Goal: Ask a question: Seek information or help from site administrators or community

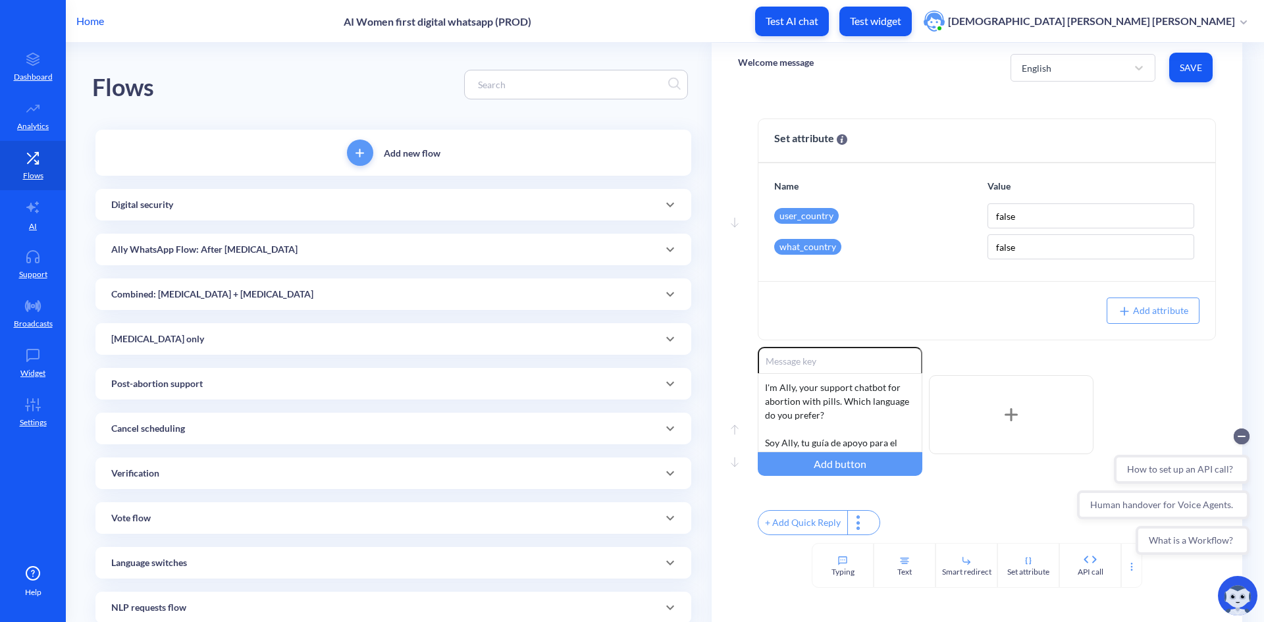
scroll to position [461, 0]
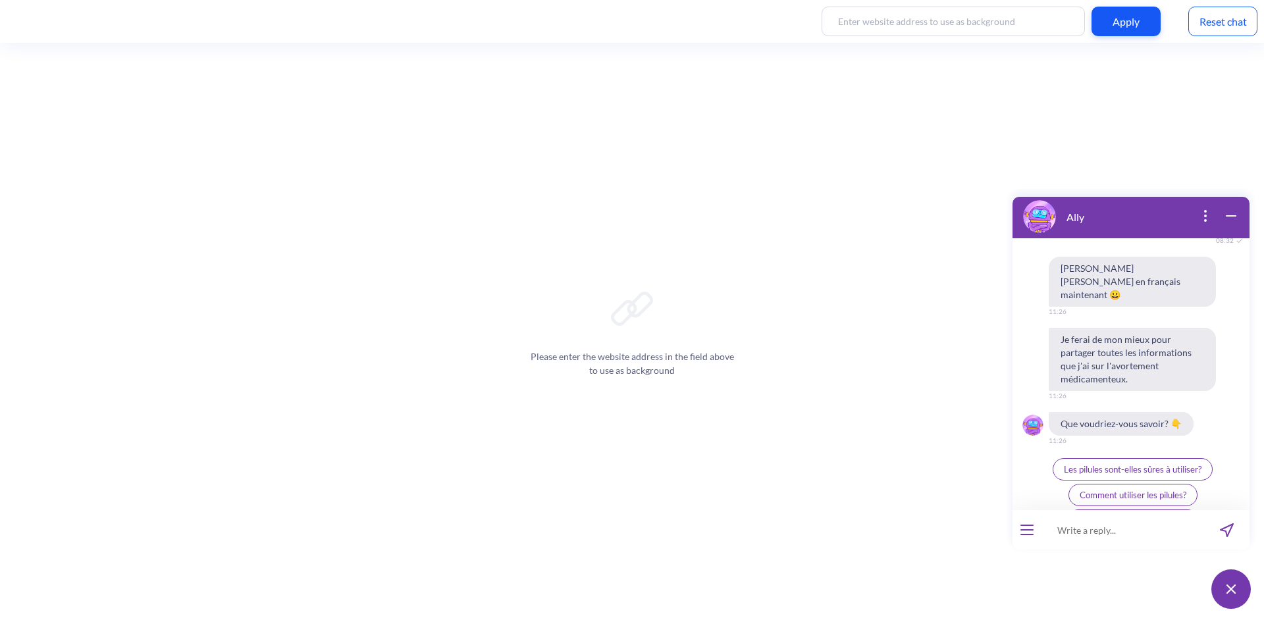
scroll to position [1200, 0]
click at [1028, 527] on button "open menu" at bounding box center [1026, 530] width 13 height 11
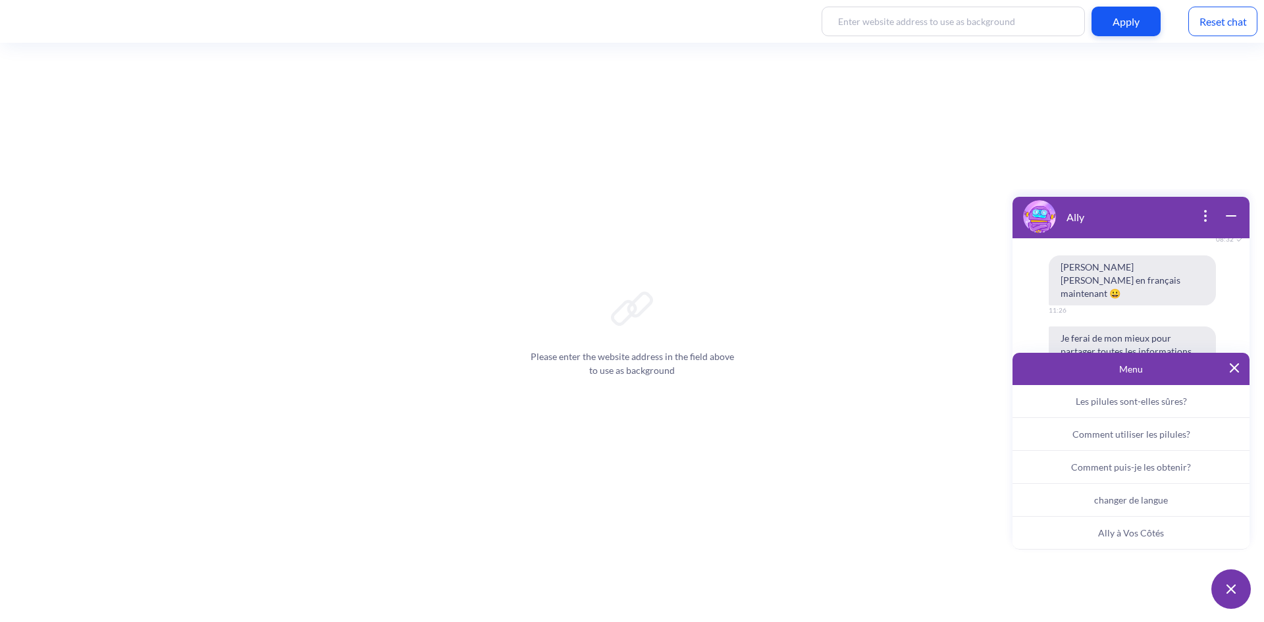
click at [1140, 498] on span "changer de langue" at bounding box center [1131, 499] width 74 height 11
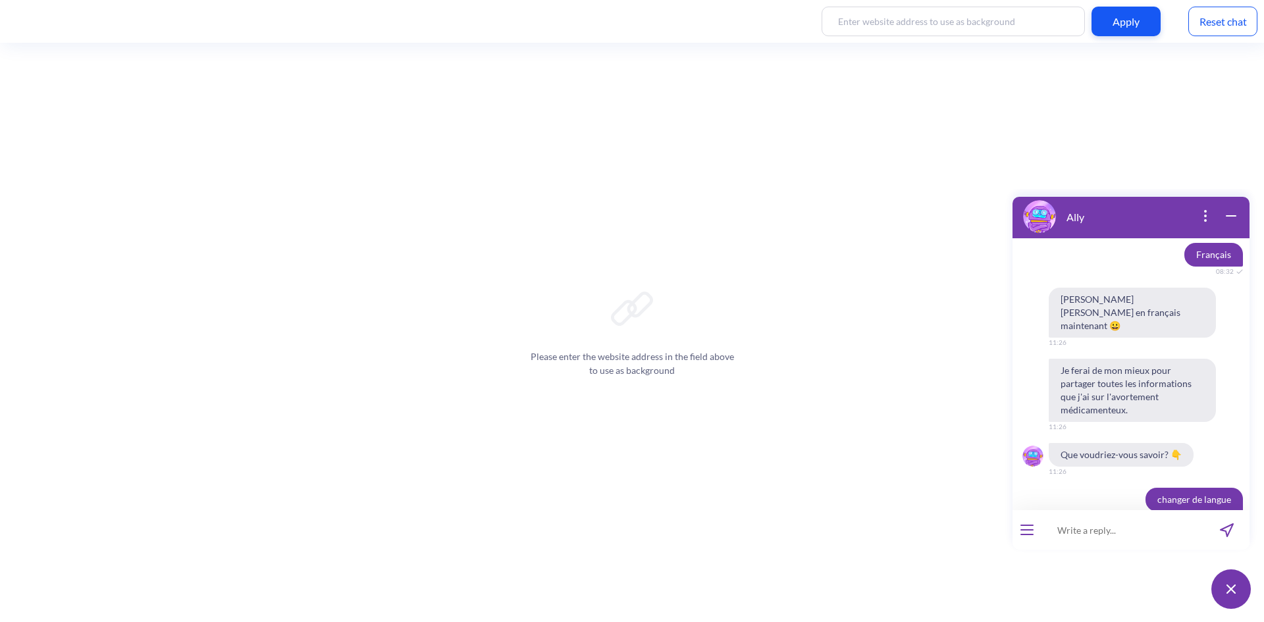
scroll to position [1277, 0]
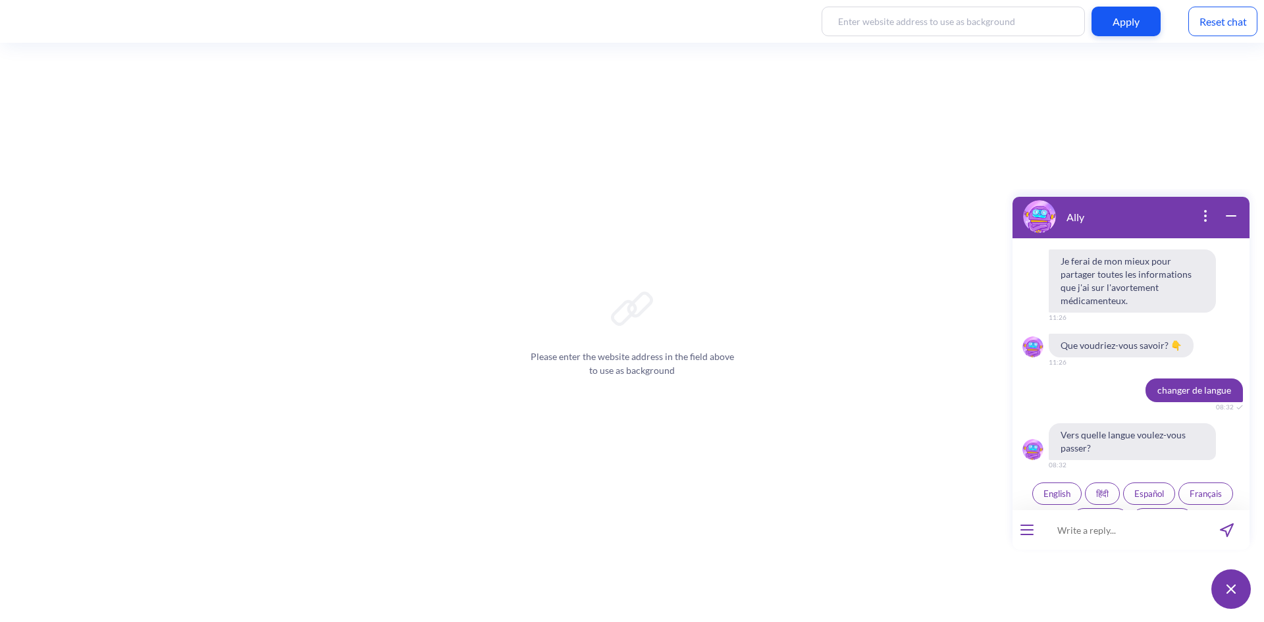
click at [1044, 489] on span "English" at bounding box center [1057, 494] width 27 height 11
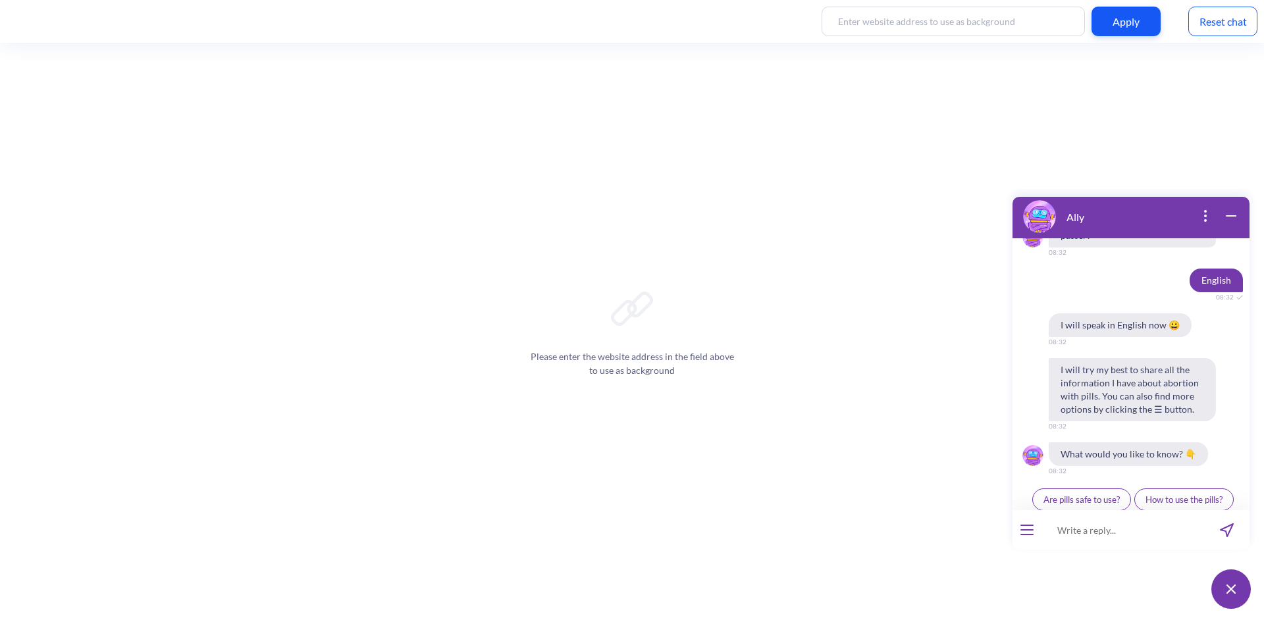
scroll to position [1495, 0]
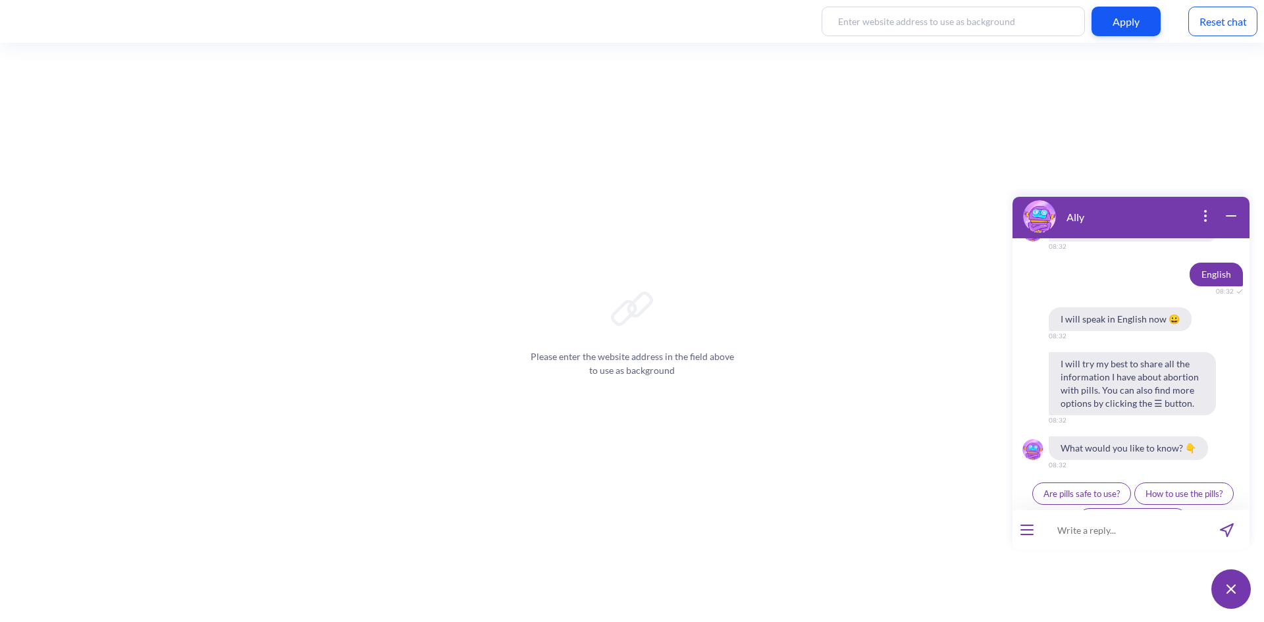
click at [1028, 535] on icon "open menu" at bounding box center [1027, 535] width 12 height 0
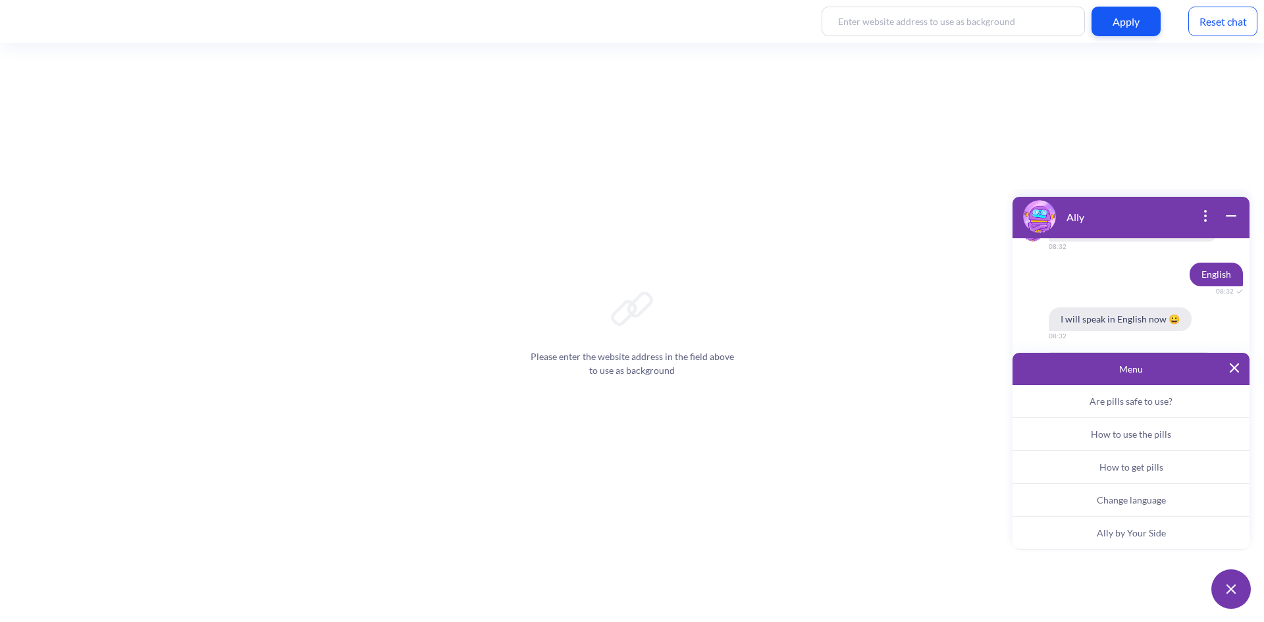
click at [1121, 527] on button "Ally by Your Side" at bounding box center [1131, 533] width 237 height 33
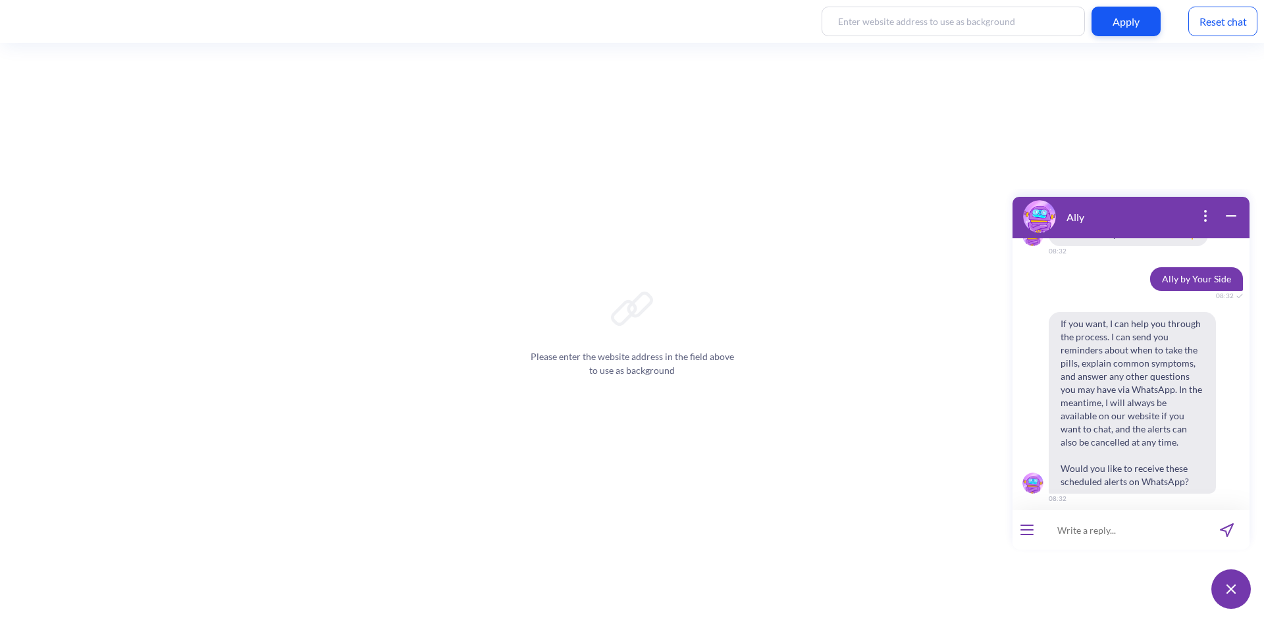
scroll to position [1717, 0]
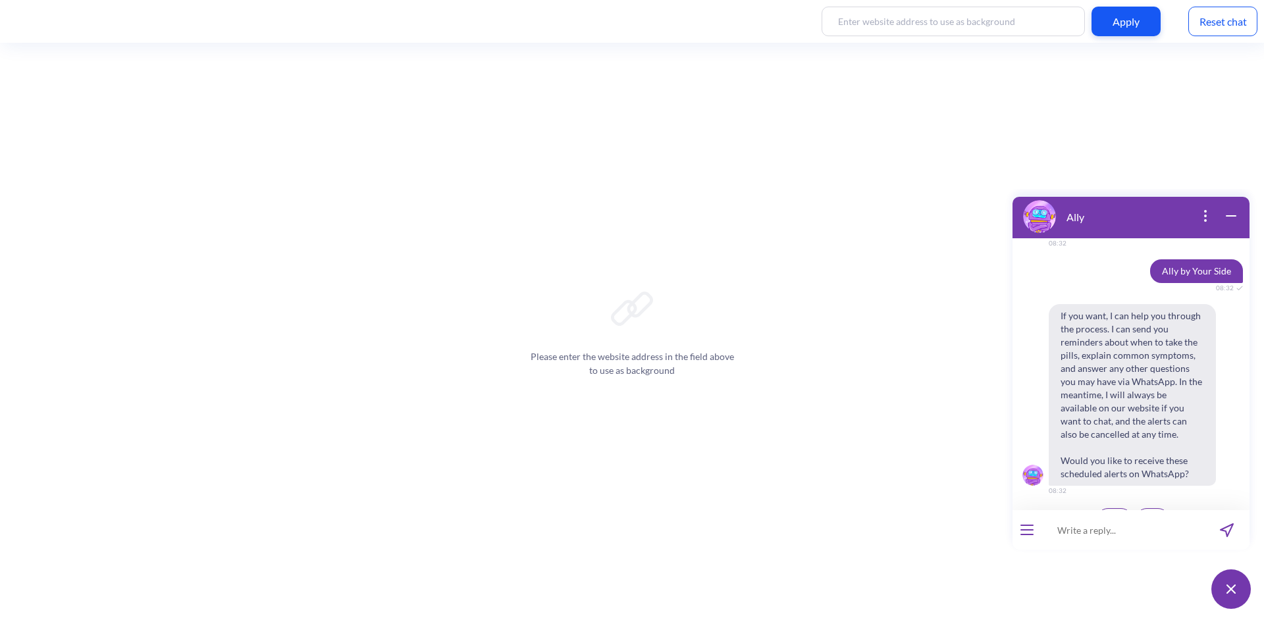
click at [1103, 508] on button "Yes" at bounding box center [1115, 519] width 36 height 22
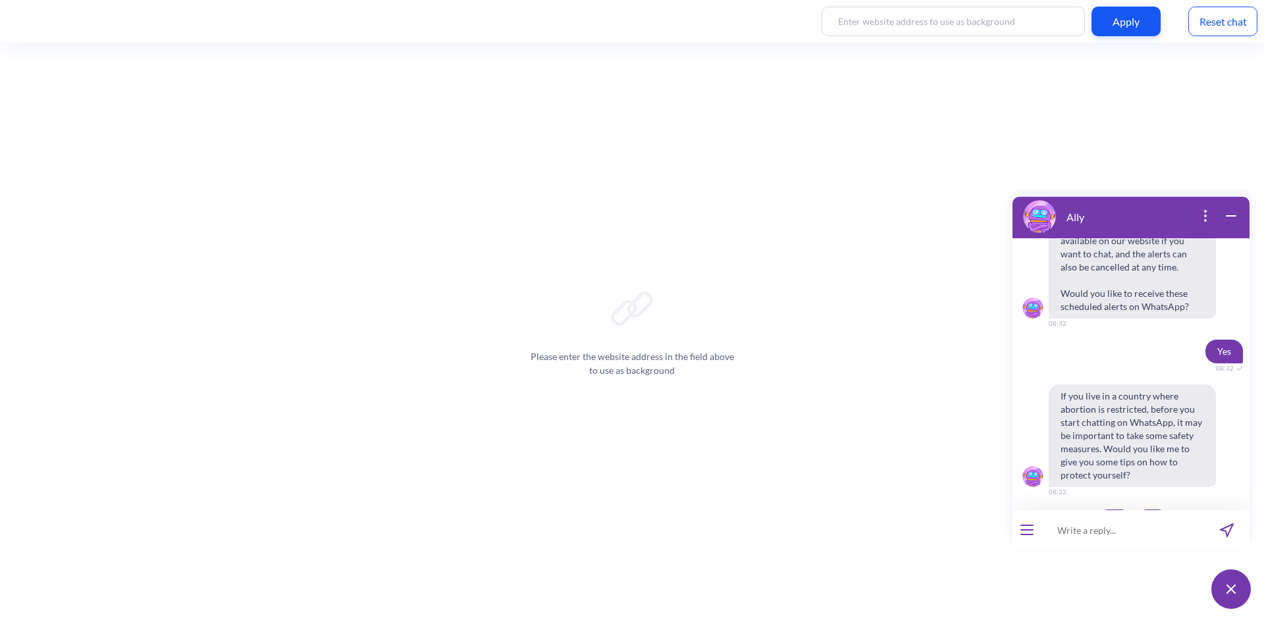
scroll to position [1886, 0]
click at [391, 423] on div "Please enter the website address in the field above to use as background" at bounding box center [632, 332] width 1264 height 579
click at [1153, 514] on span "No" at bounding box center [1152, 519] width 11 height 11
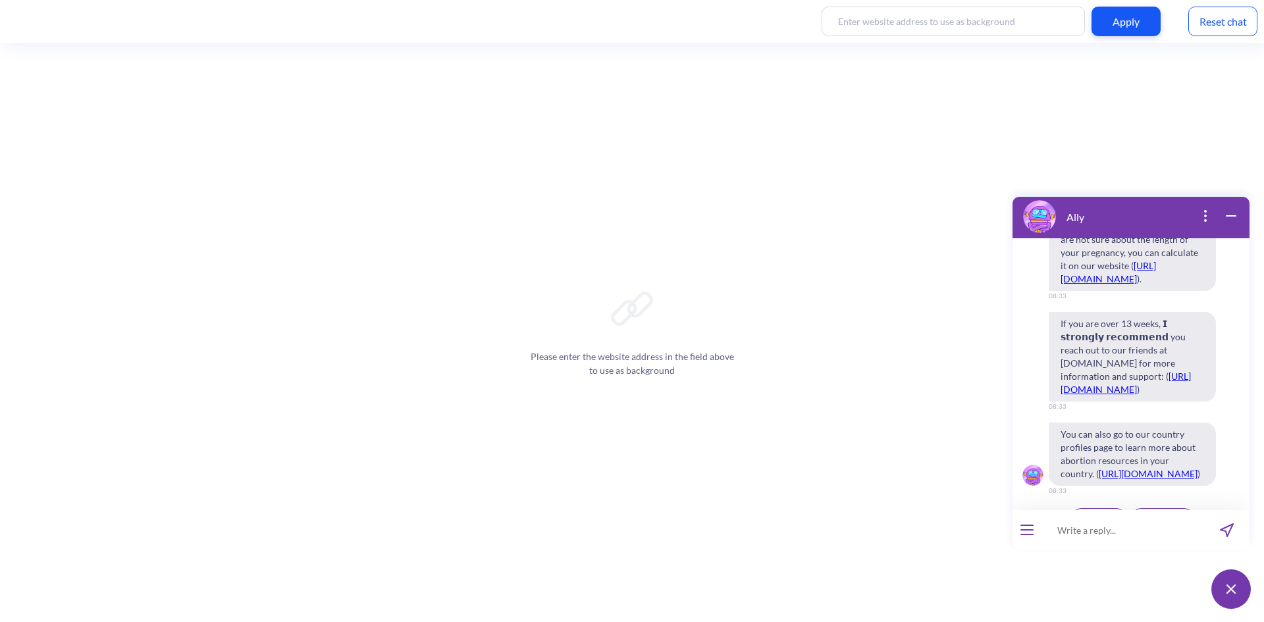
scroll to position [2576, 0]
click at [1096, 514] on span "Continue" at bounding box center [1099, 519] width 34 height 11
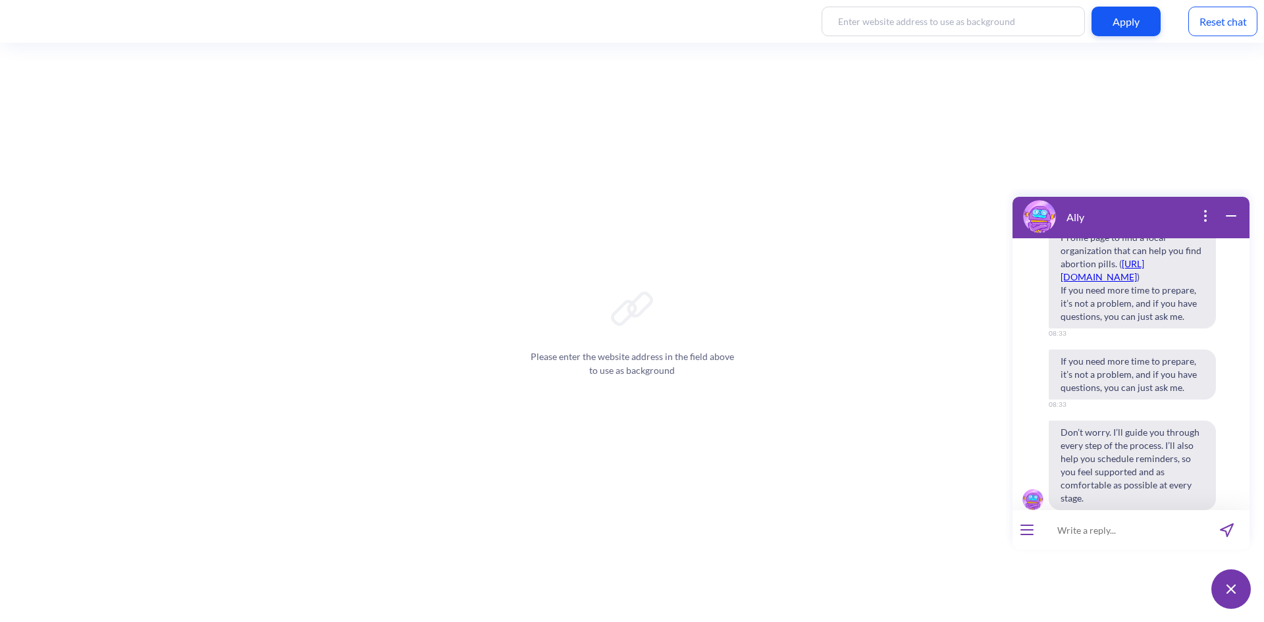
scroll to position [3186, 0]
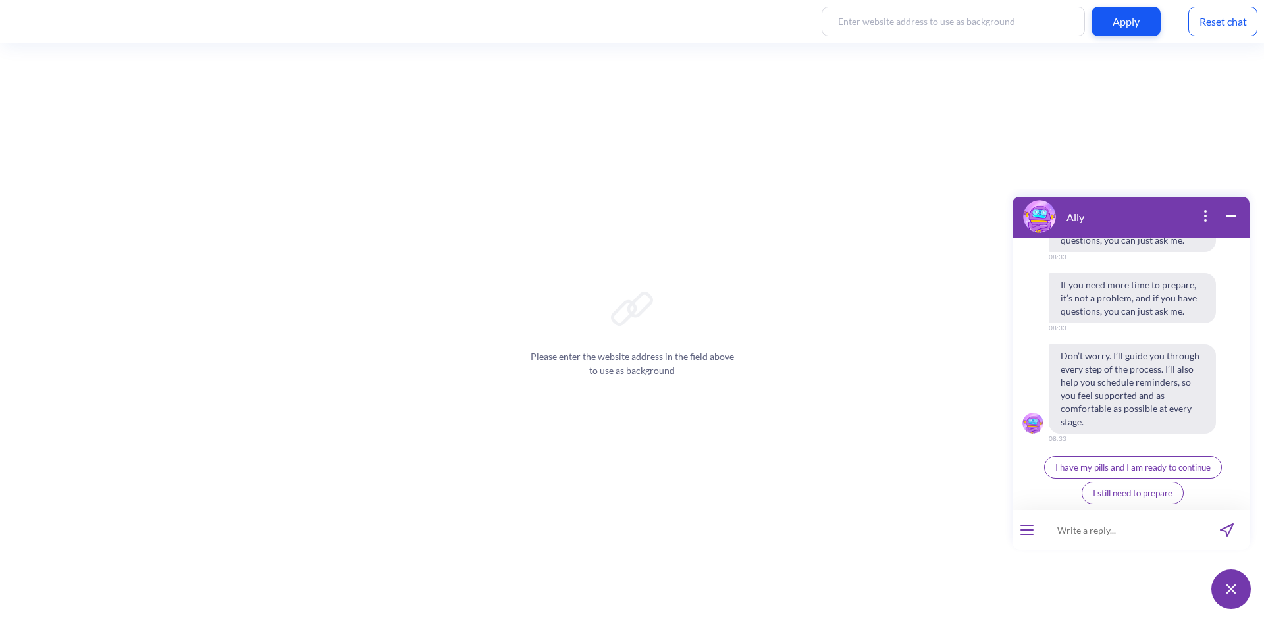
click at [1076, 468] on span "I have my pills and I am ready to continue" at bounding box center [1132, 467] width 155 height 11
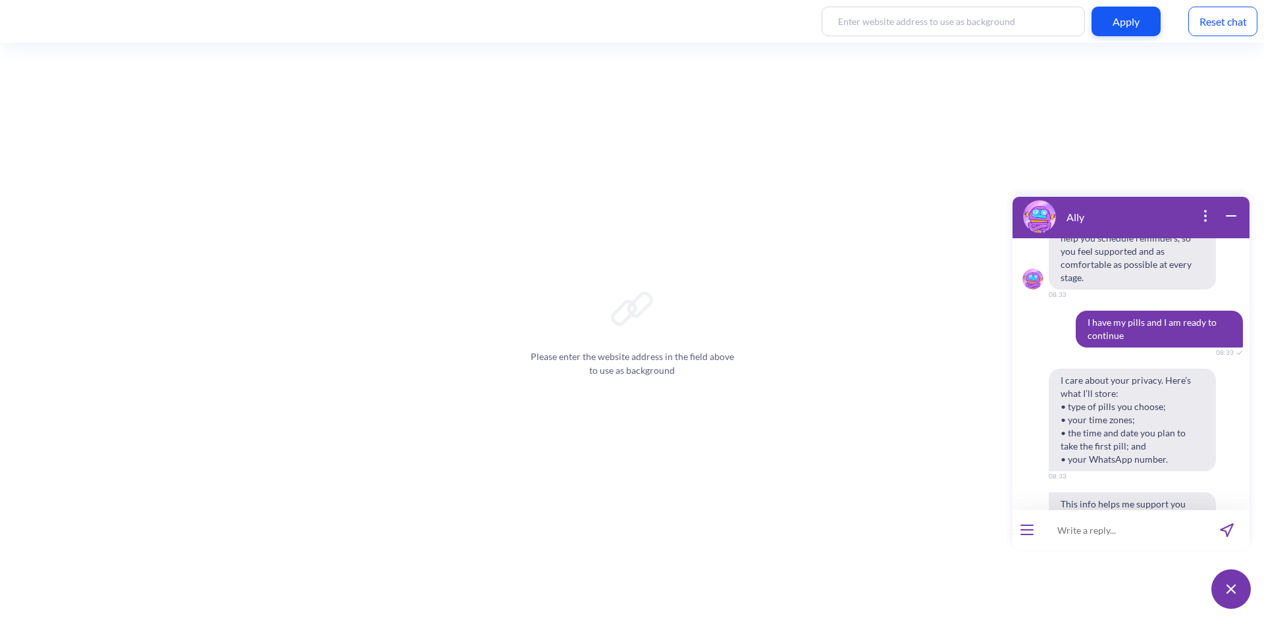
scroll to position [3466, 0]
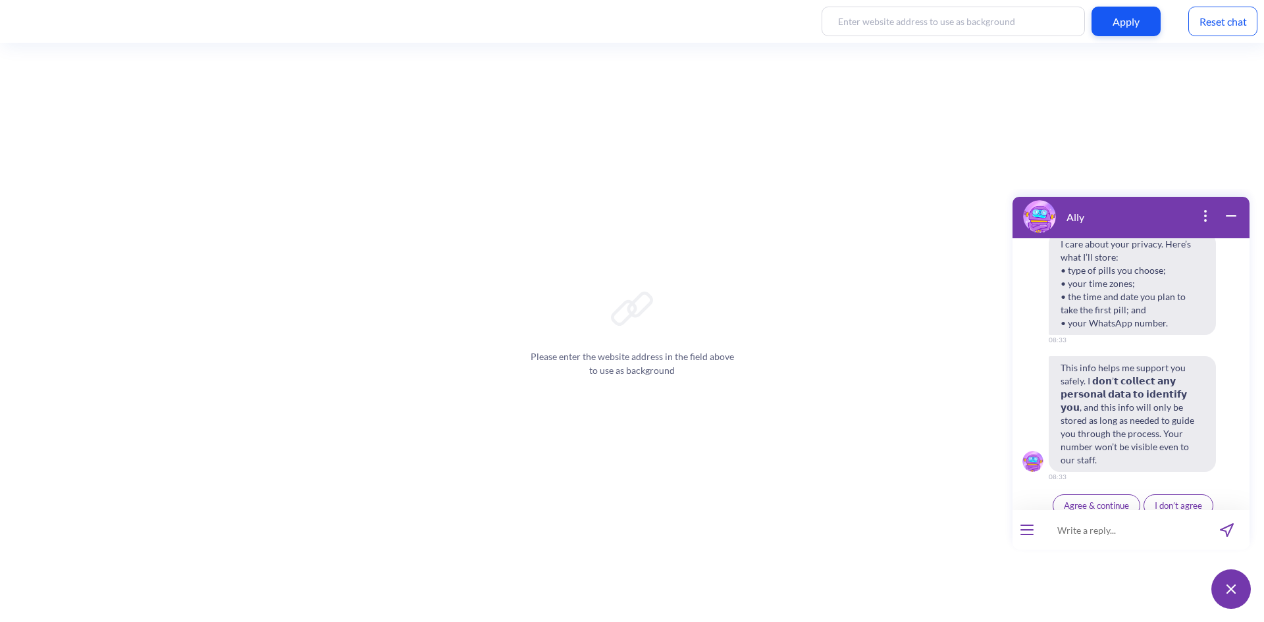
click at [1118, 500] on button "Agree & continue" at bounding box center [1097, 505] width 88 height 22
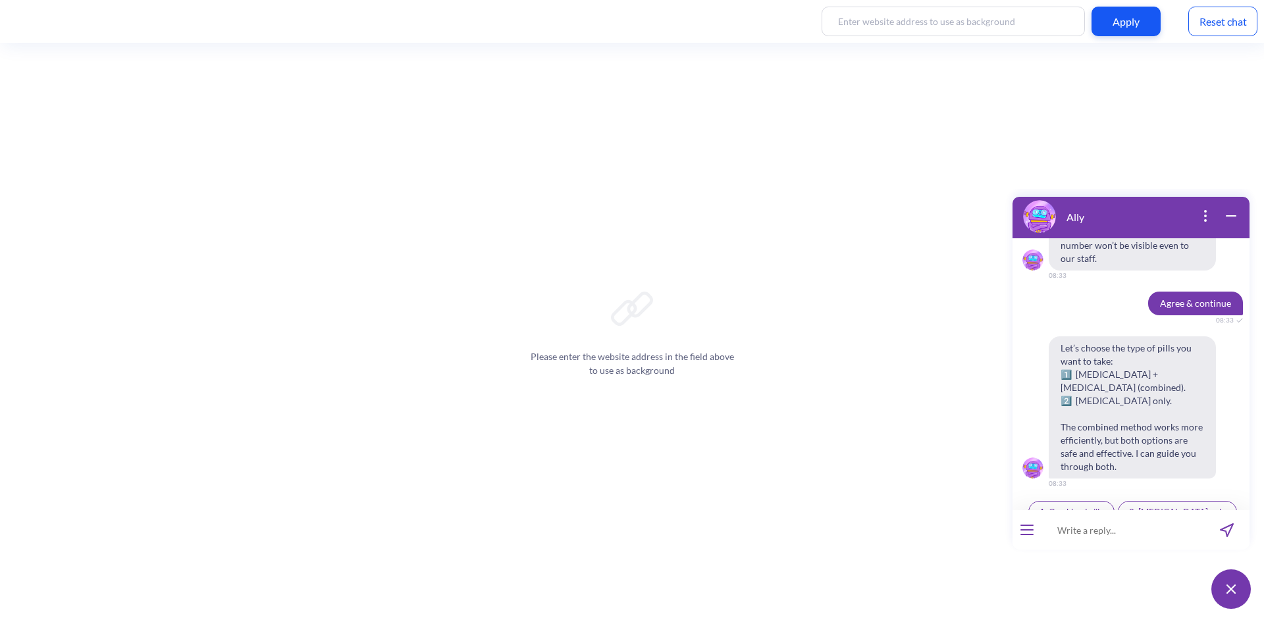
scroll to position [3674, 0]
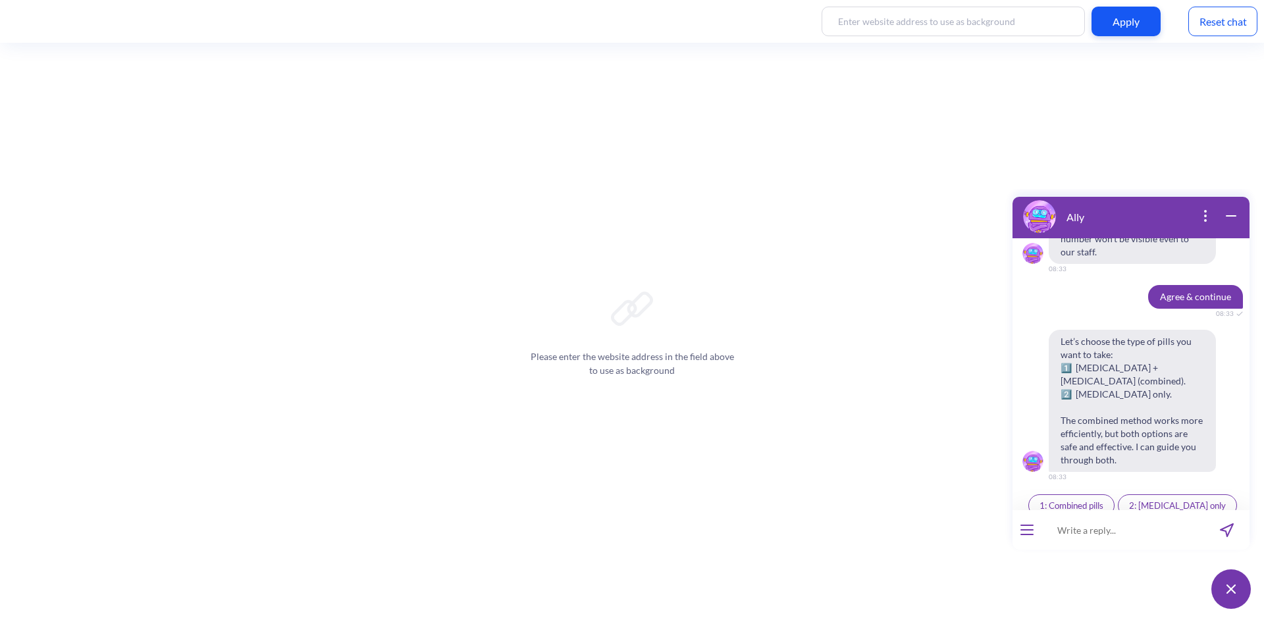
click at [1115, 496] on button "1: Combined pills" at bounding box center [1071, 505] width 86 height 22
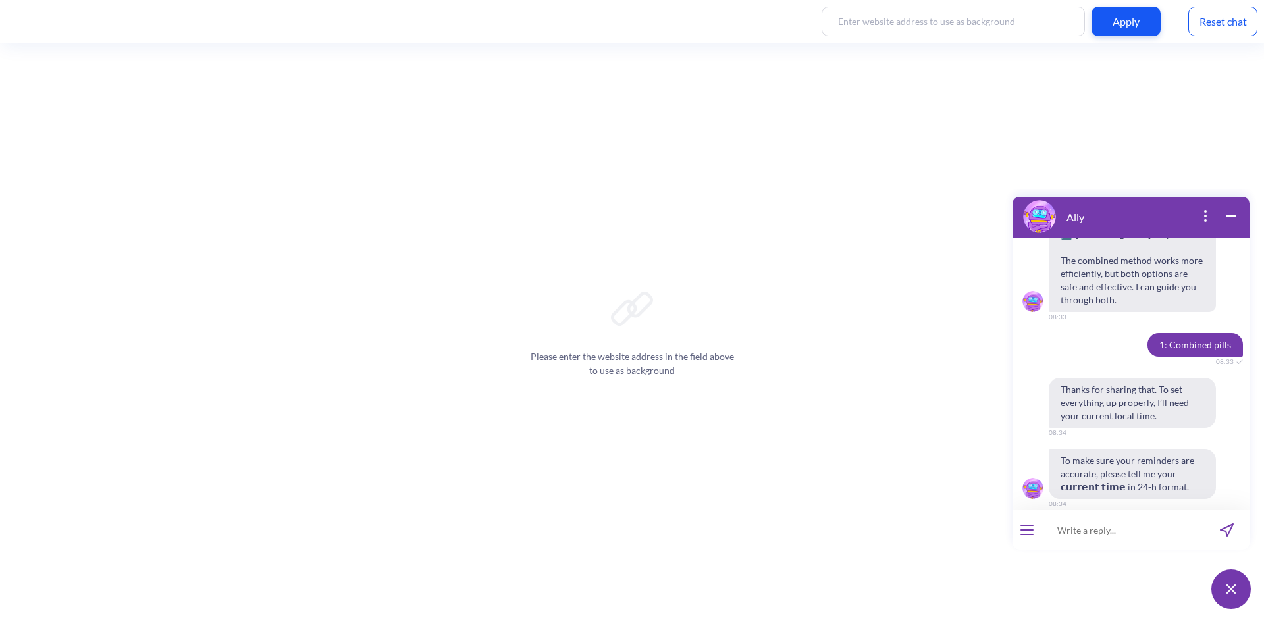
scroll to position [3835, 0]
click at [1110, 534] on input at bounding box center [1123, 530] width 163 height 40
type input "20:34"
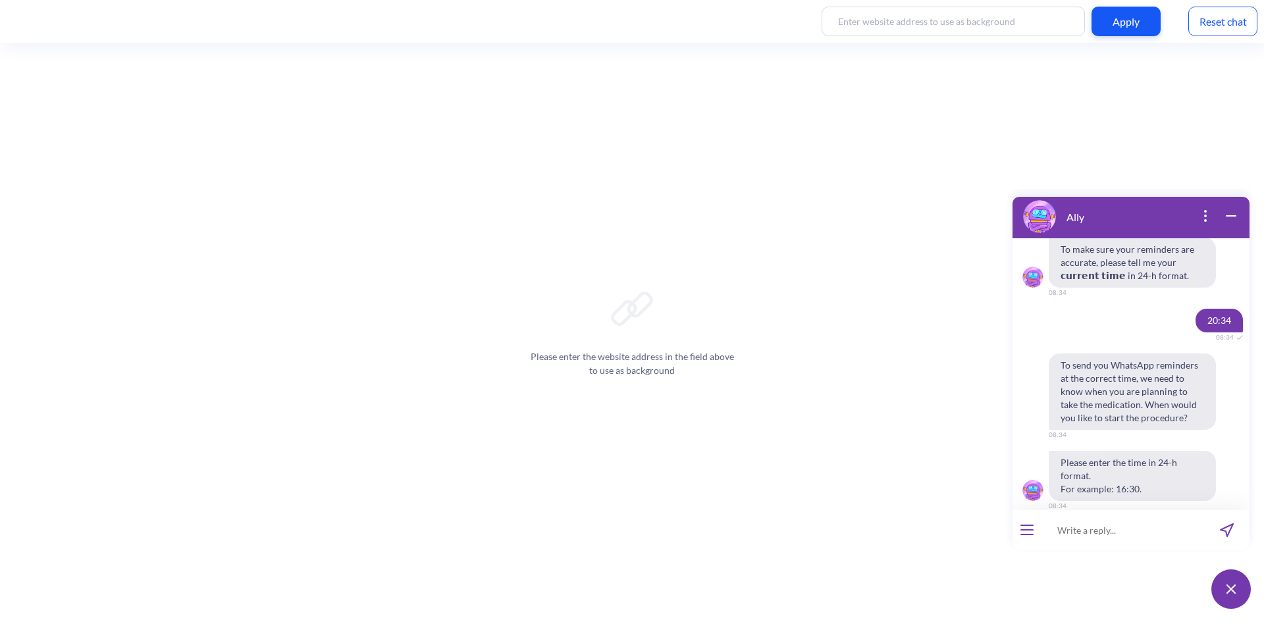
scroll to position [4048, 0]
click at [477, 371] on div "Please enter the website address in the field above to use as background" at bounding box center [632, 332] width 1264 height 579
click at [1115, 521] on input at bounding box center [1123, 530] width 163 height 40
type input "20:40"
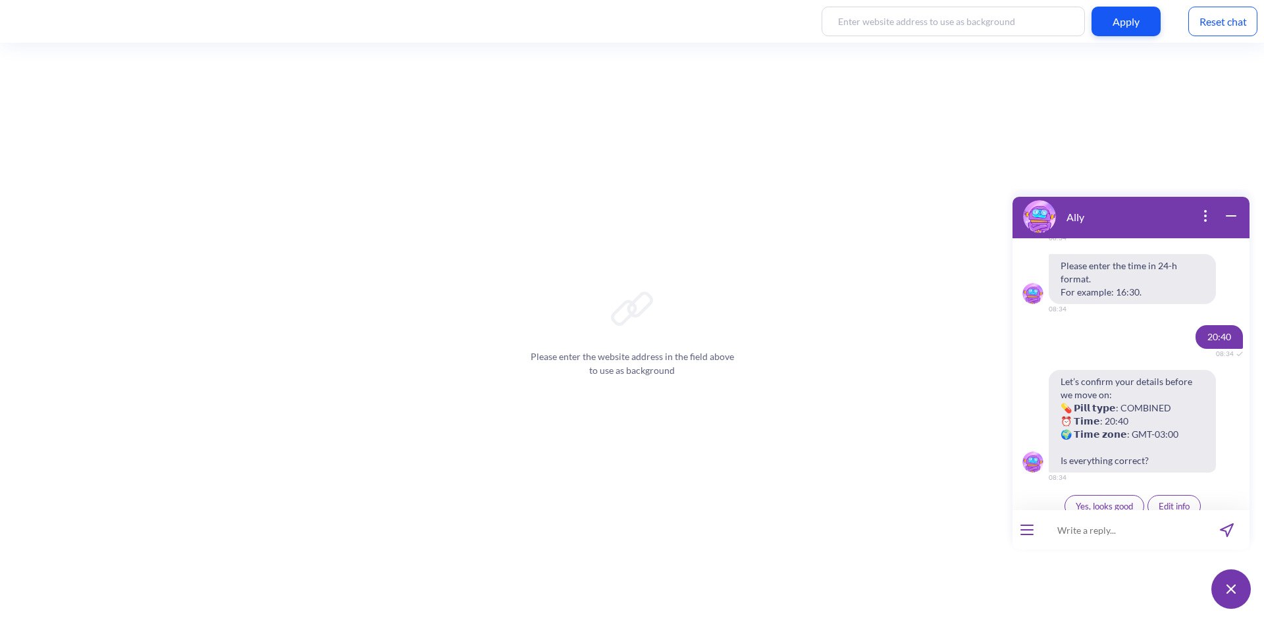
scroll to position [4243, 0]
click at [1092, 498] on button "Yes, looks good" at bounding box center [1105, 505] width 80 height 22
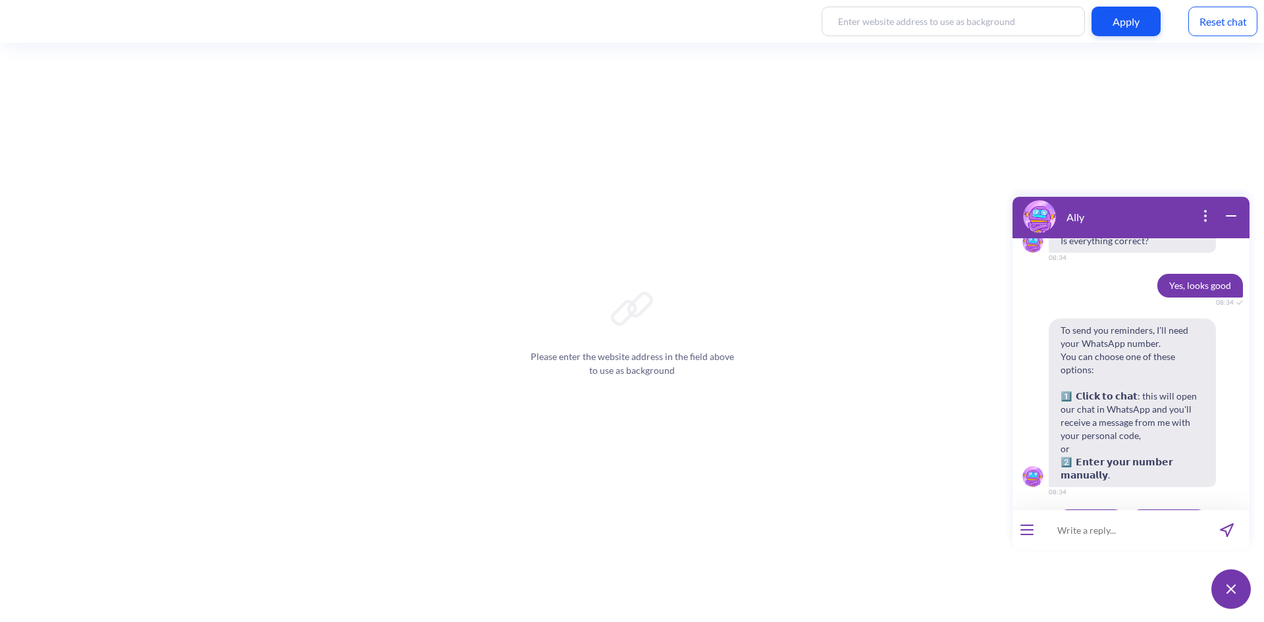
scroll to position [4464, 0]
click at [1171, 514] on span "Enter manually" at bounding box center [1168, 519] width 57 height 11
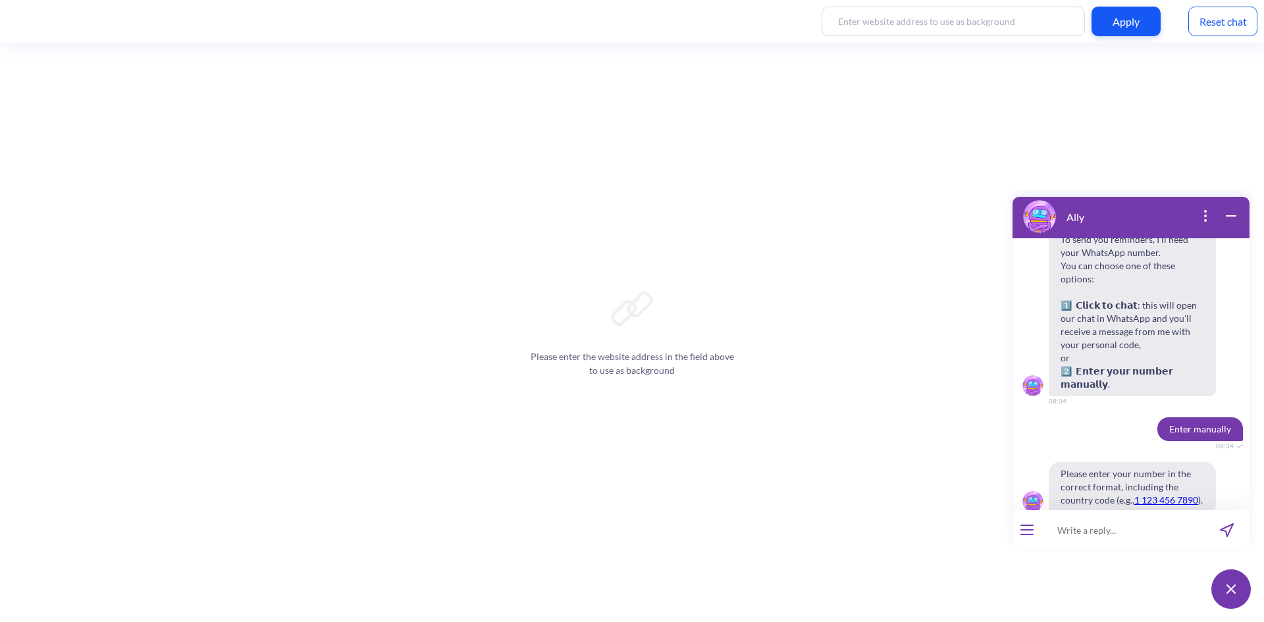
scroll to position [4554, 0]
type input "5511974267219"
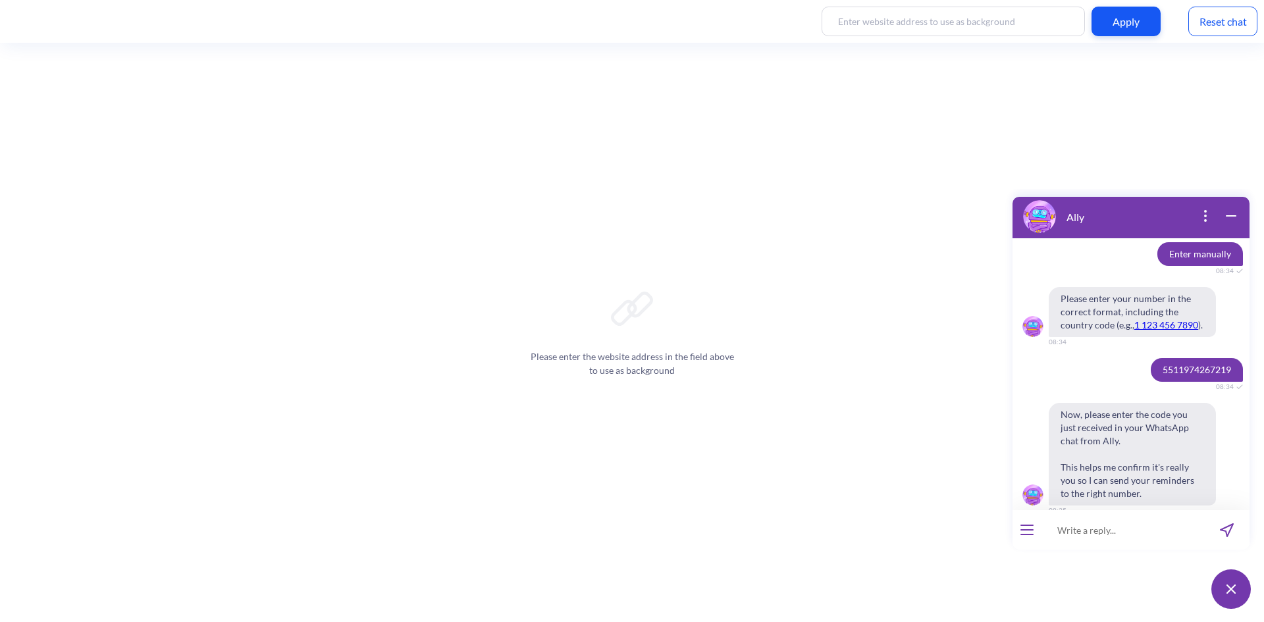
scroll to position [4748, 0]
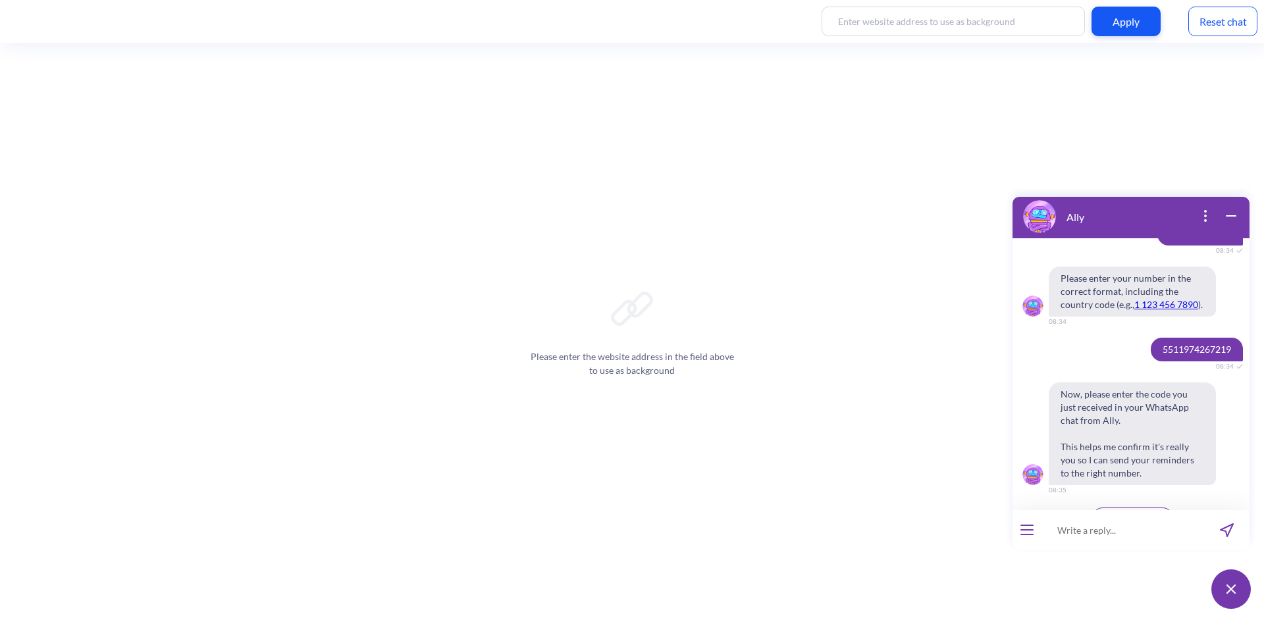
click at [545, 467] on div "Please enter the website address in the field above to use as background" at bounding box center [632, 332] width 1264 height 579
click at [1106, 536] on input at bounding box center [1123, 530] width 163 height 40
type input "192824"
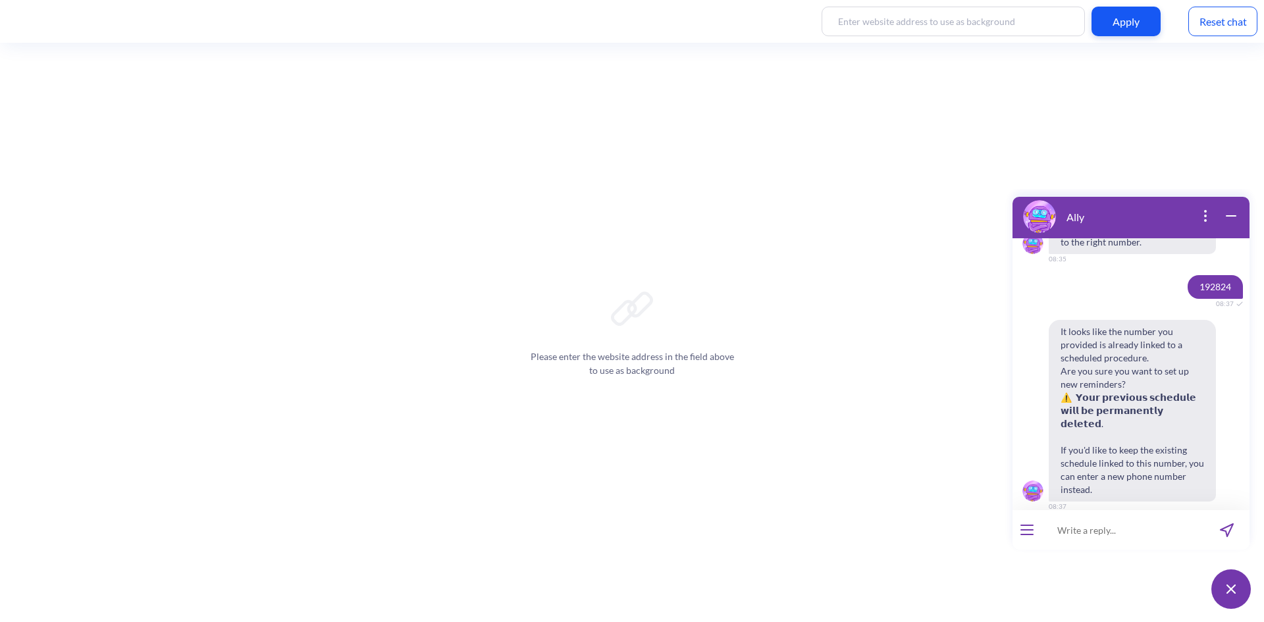
scroll to position [4983, 0]
click at [1105, 527] on span "Confirm update" at bounding box center [1090, 532] width 59 height 11
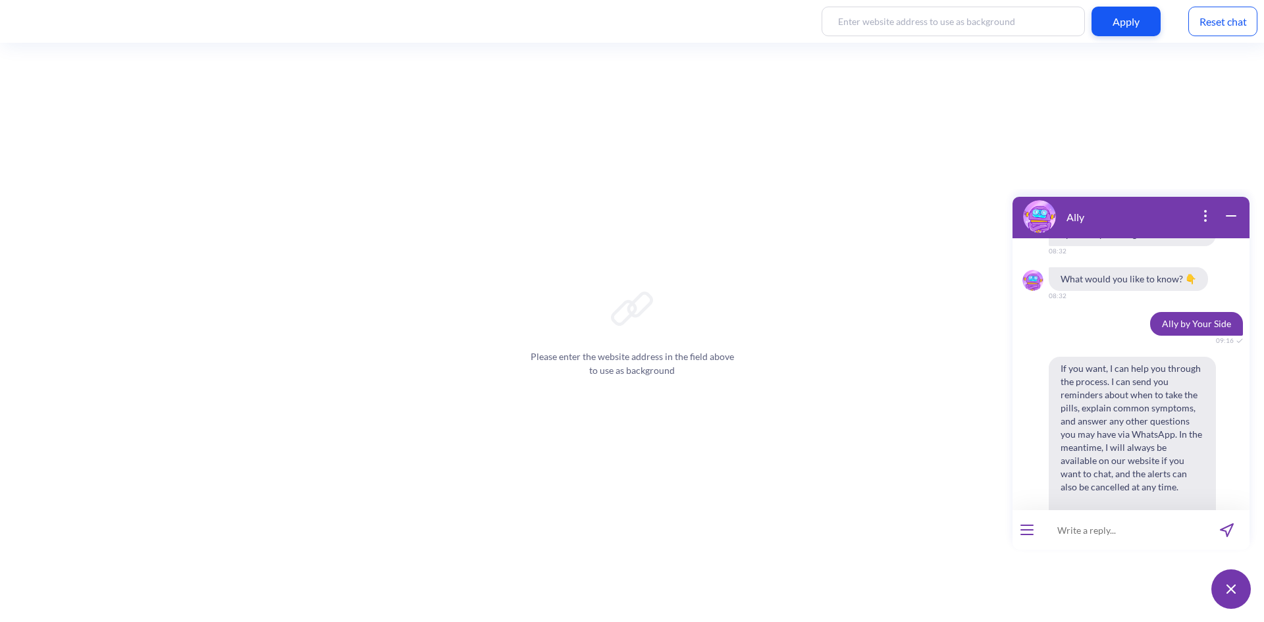
scroll to position [8512, 0]
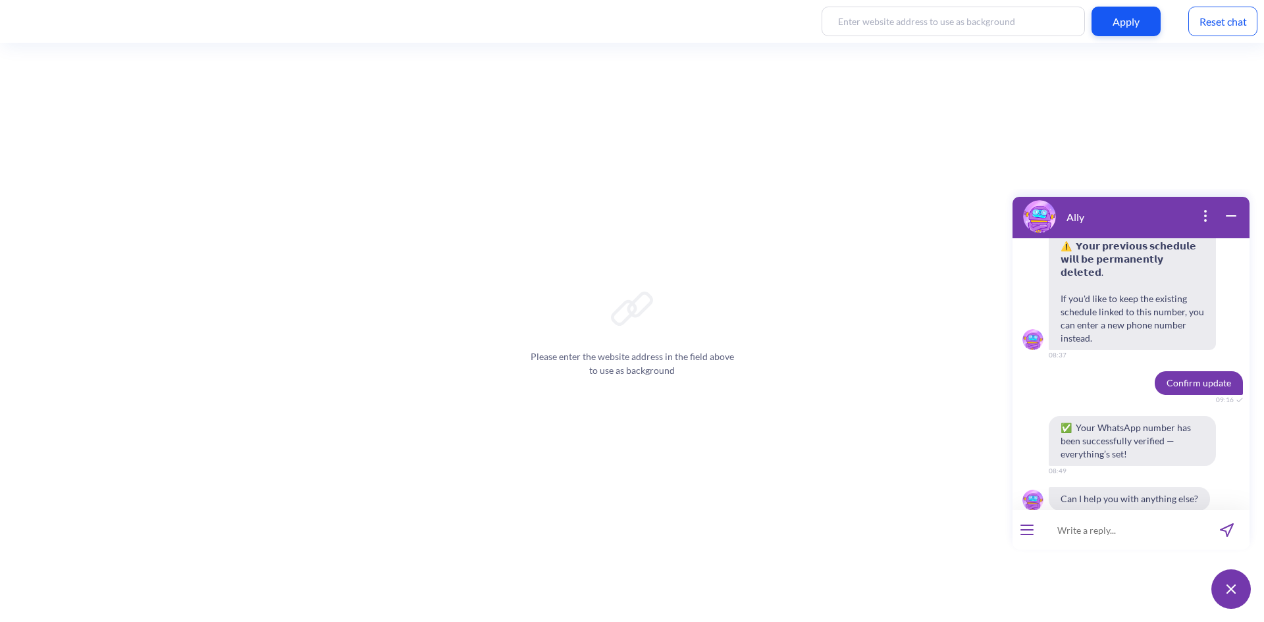
click at [405, 363] on div "Please enter the website address in the field above to use as background" at bounding box center [632, 332] width 1264 height 579
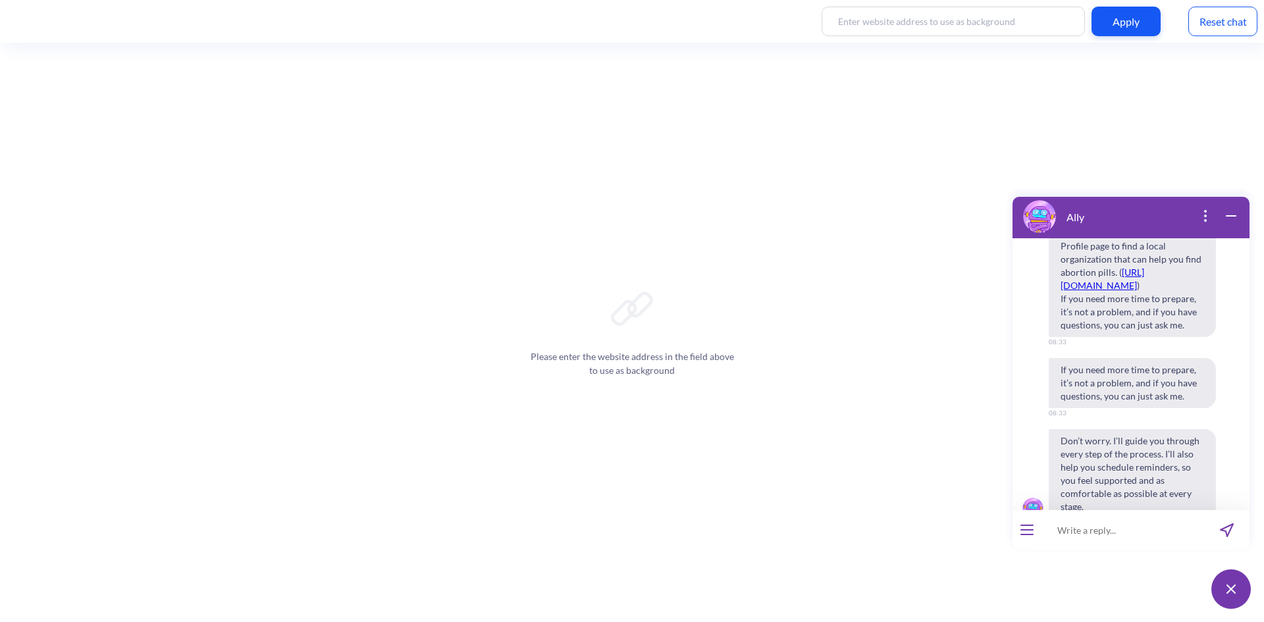
scroll to position [6612, 0]
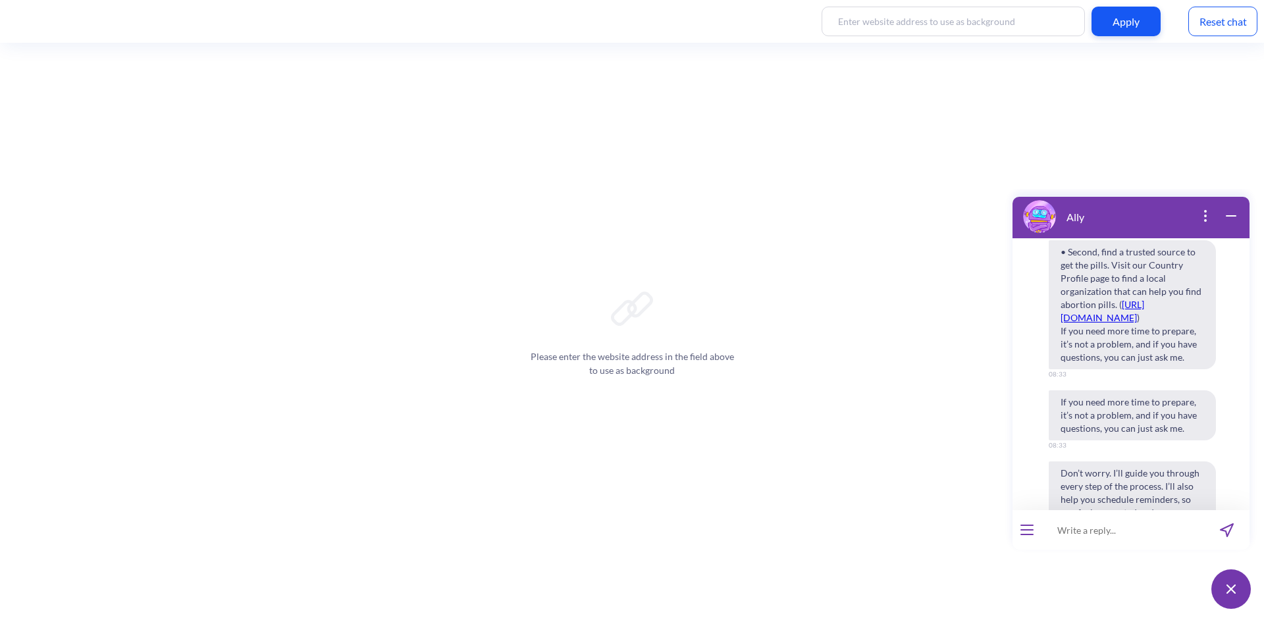
click at [1241, 24] on div "Reset chat" at bounding box center [1222, 22] width 69 height 30
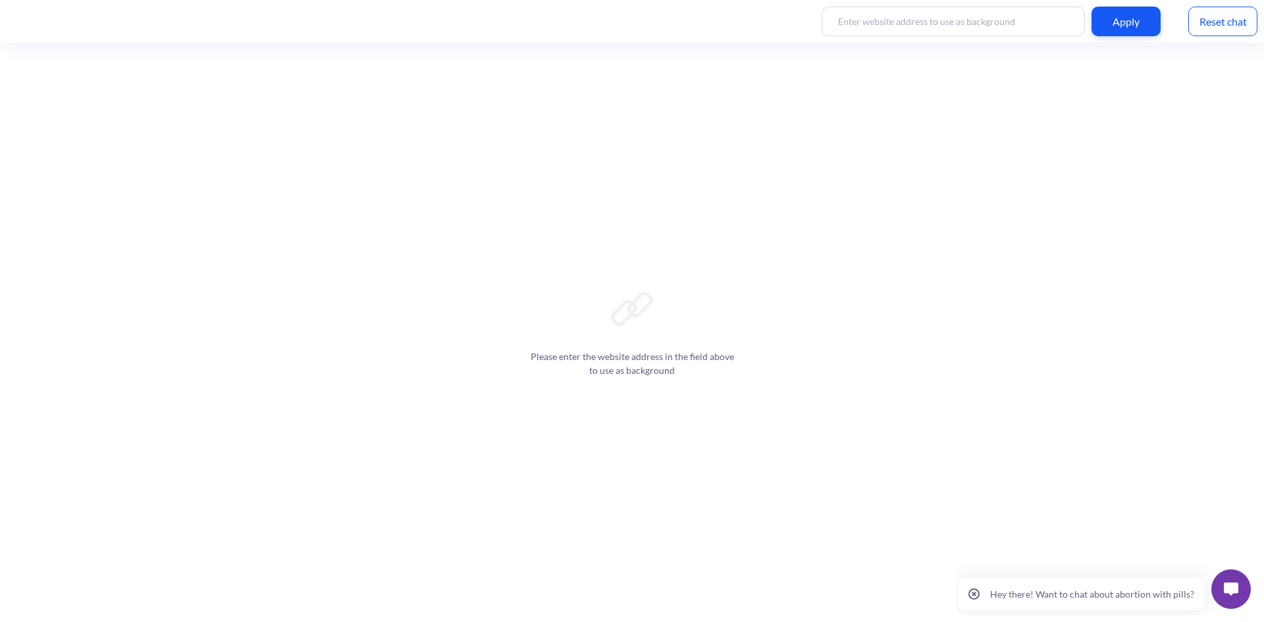
click at [1086, 598] on p "Hey there! Want to chat about abortion with pills?" at bounding box center [1092, 594] width 204 height 11
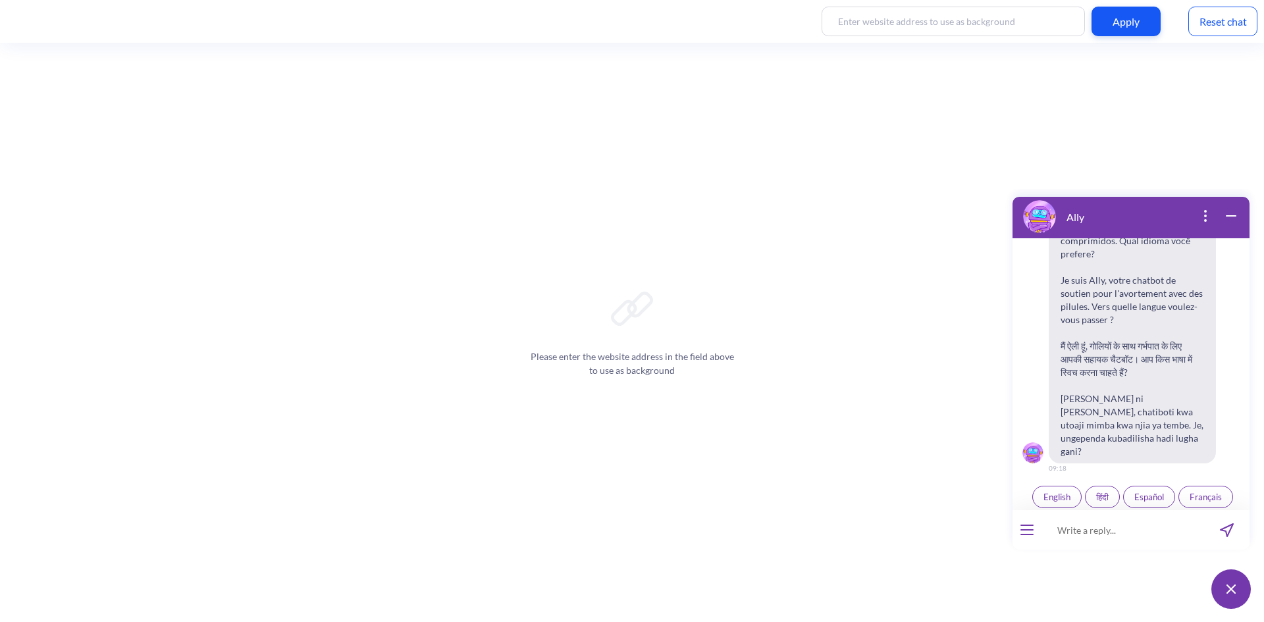
scroll to position [205, 0]
click at [1028, 535] on icon "open menu" at bounding box center [1027, 535] width 12 height 0
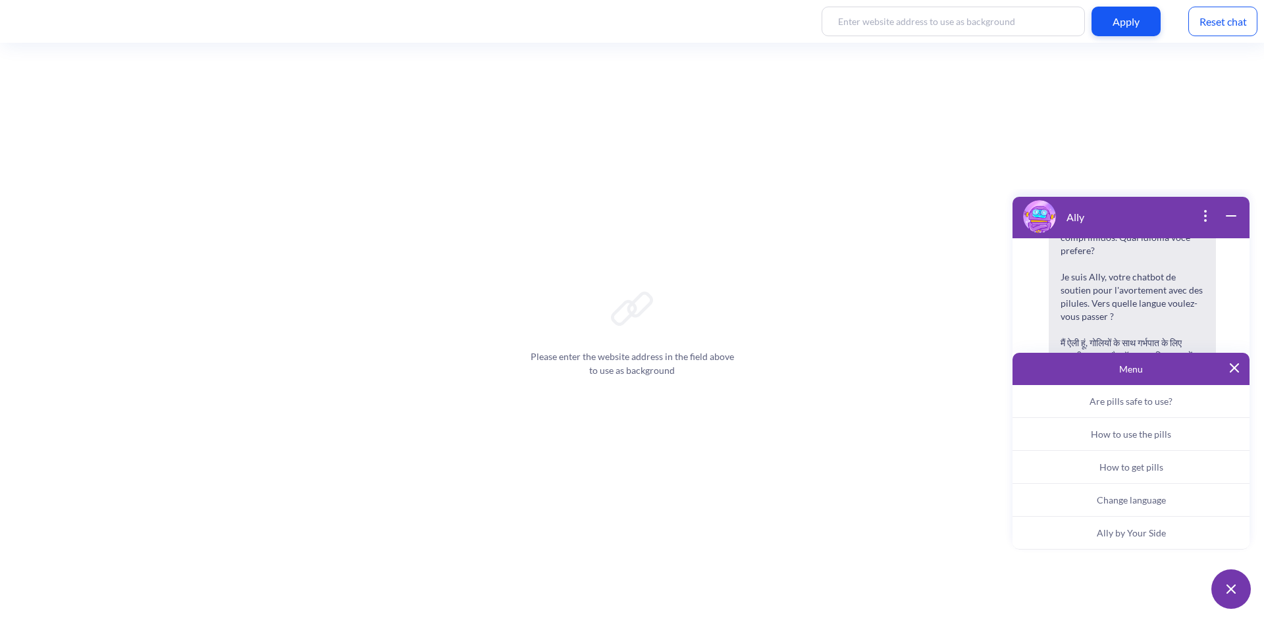
click at [1147, 541] on button "Ally by Your Side" at bounding box center [1131, 533] width 237 height 33
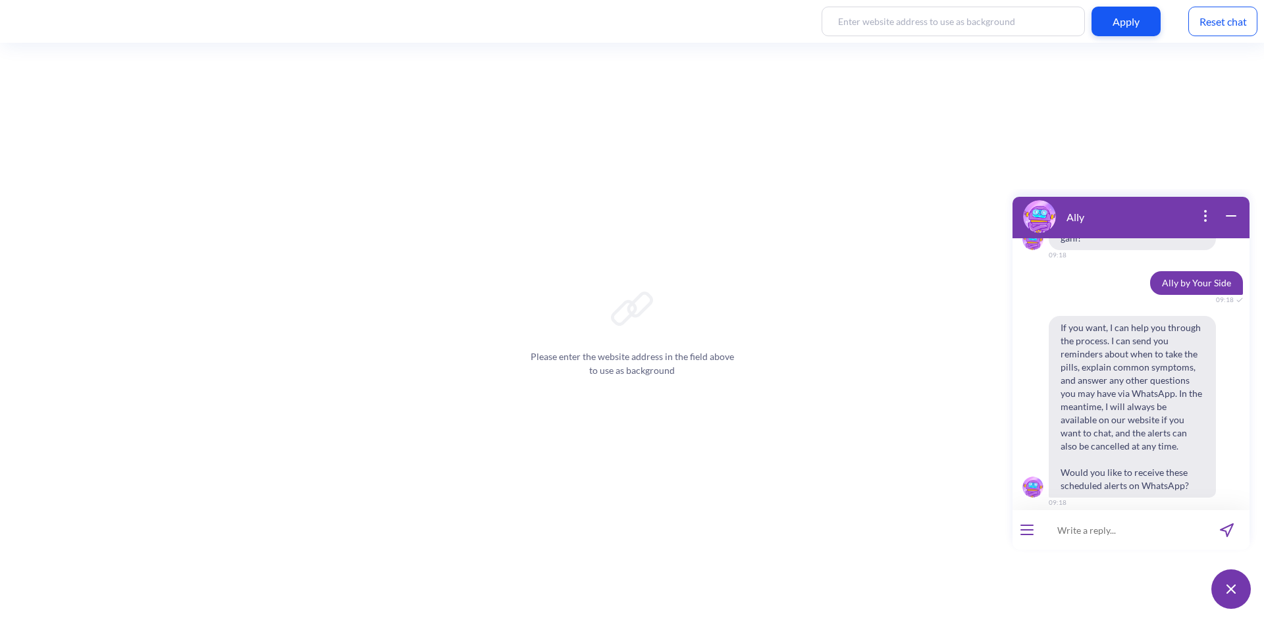
scroll to position [427, 0]
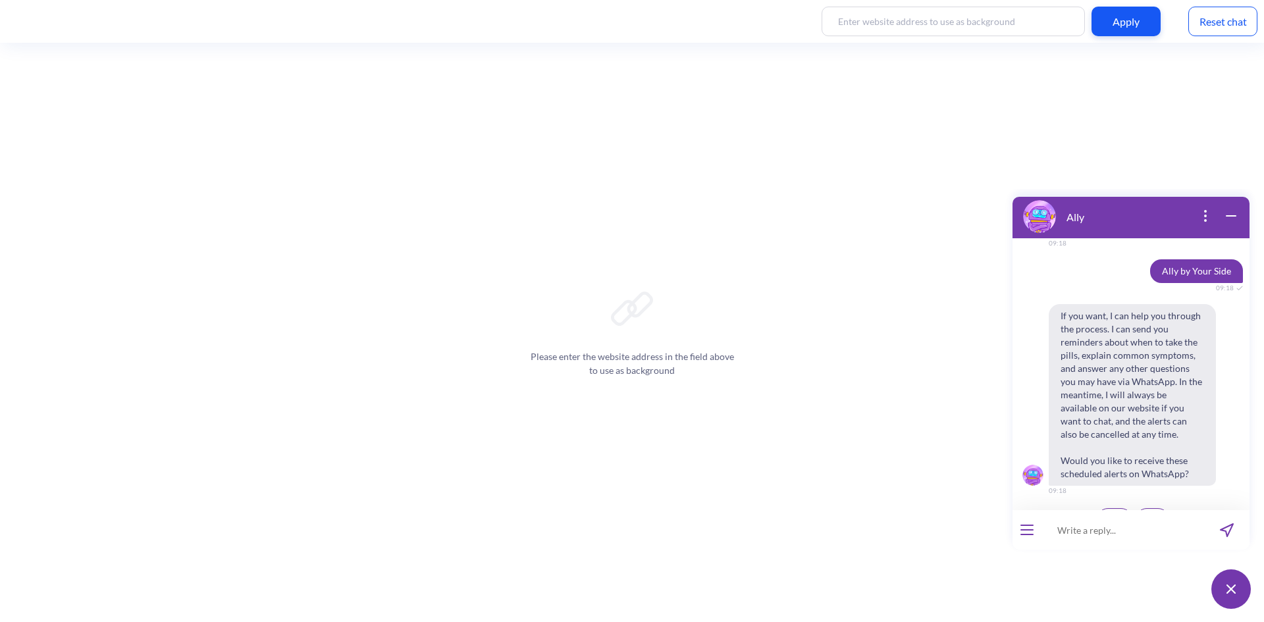
click at [1113, 514] on span "Yes" at bounding box center [1114, 519] width 13 height 11
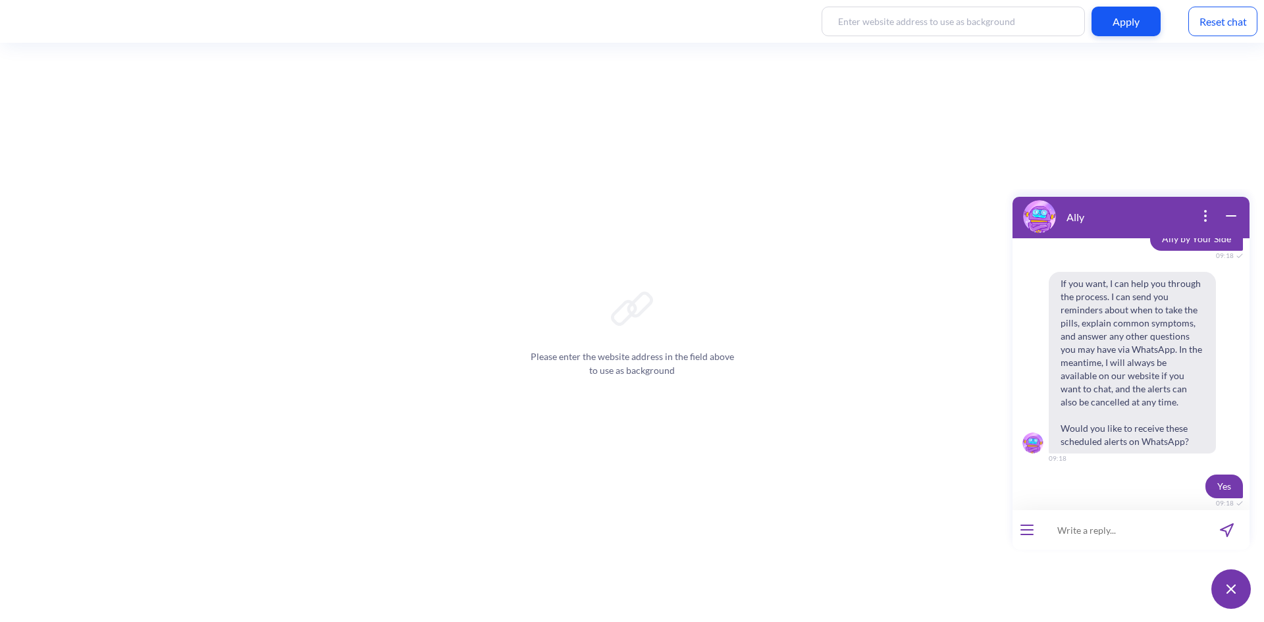
scroll to position [595, 0]
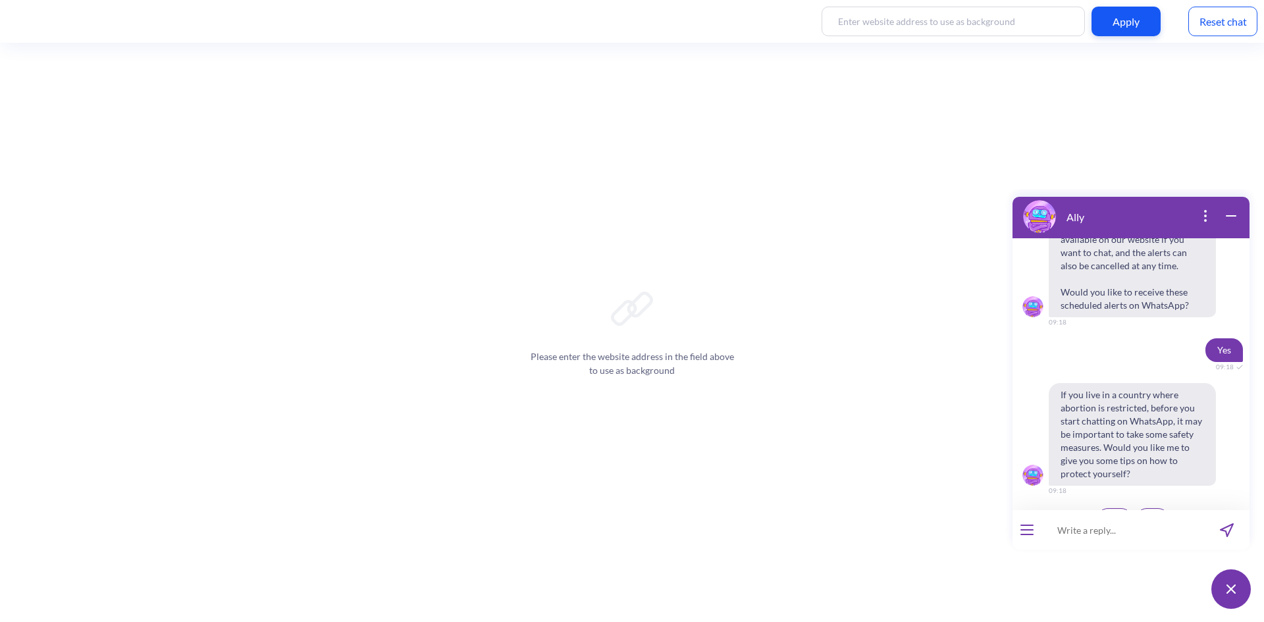
click at [1147, 514] on span "No" at bounding box center [1152, 519] width 11 height 11
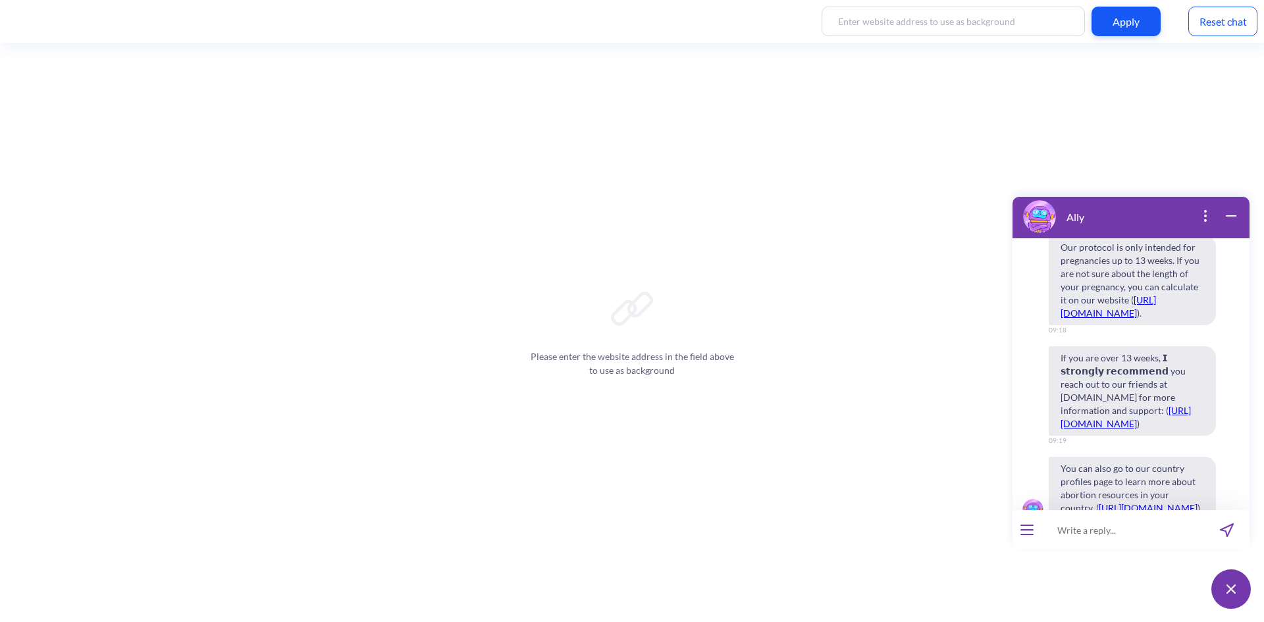
scroll to position [1285, 0]
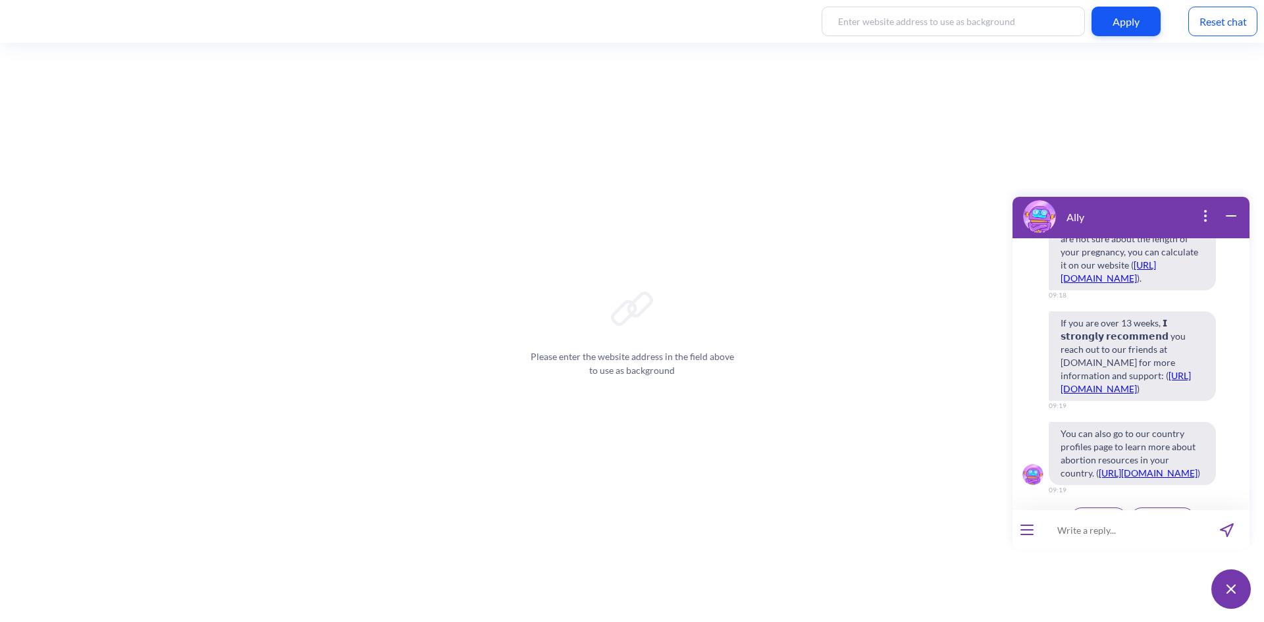
click at [1103, 514] on span "Continue" at bounding box center [1099, 519] width 34 height 11
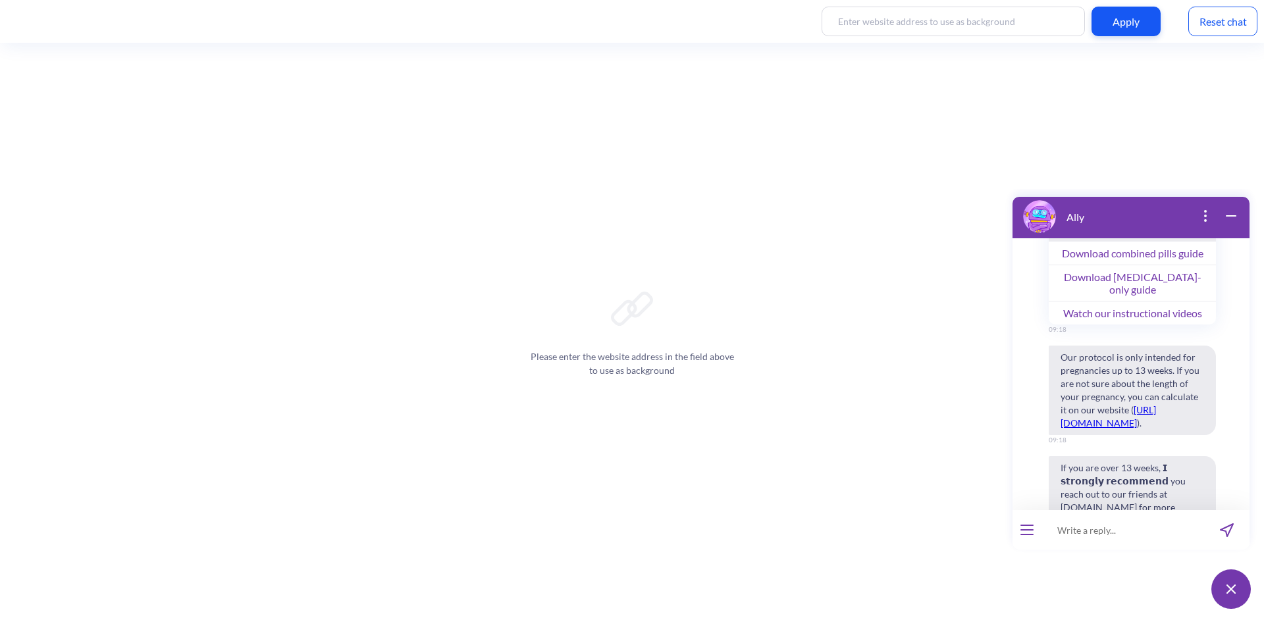
scroll to position [1119, 0]
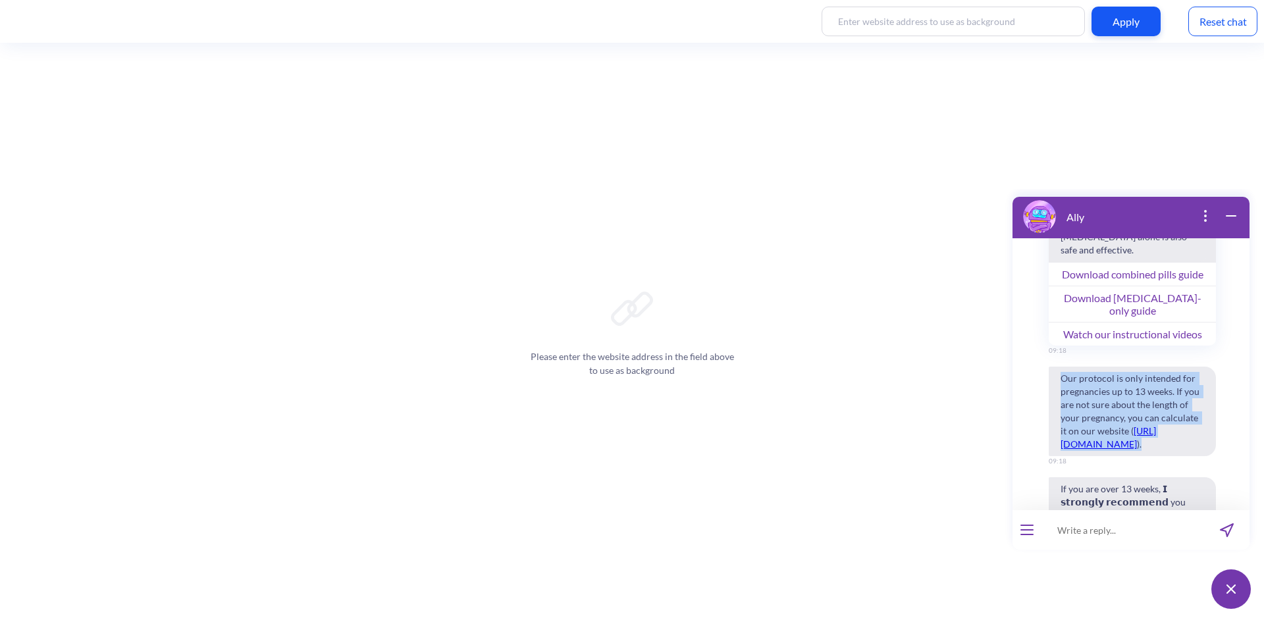
drag, startPoint x: 1062, startPoint y: 329, endPoint x: 1176, endPoint y: 415, distance: 143.3
click at [1176, 415] on span "⁠Our protocol is only intended for pregnancies up to 13 weeks. If you are not s…" at bounding box center [1132, 412] width 167 height 90
copy span "Our protocol is only intended for pregnancies up to 13 weeks. If you are not su…"
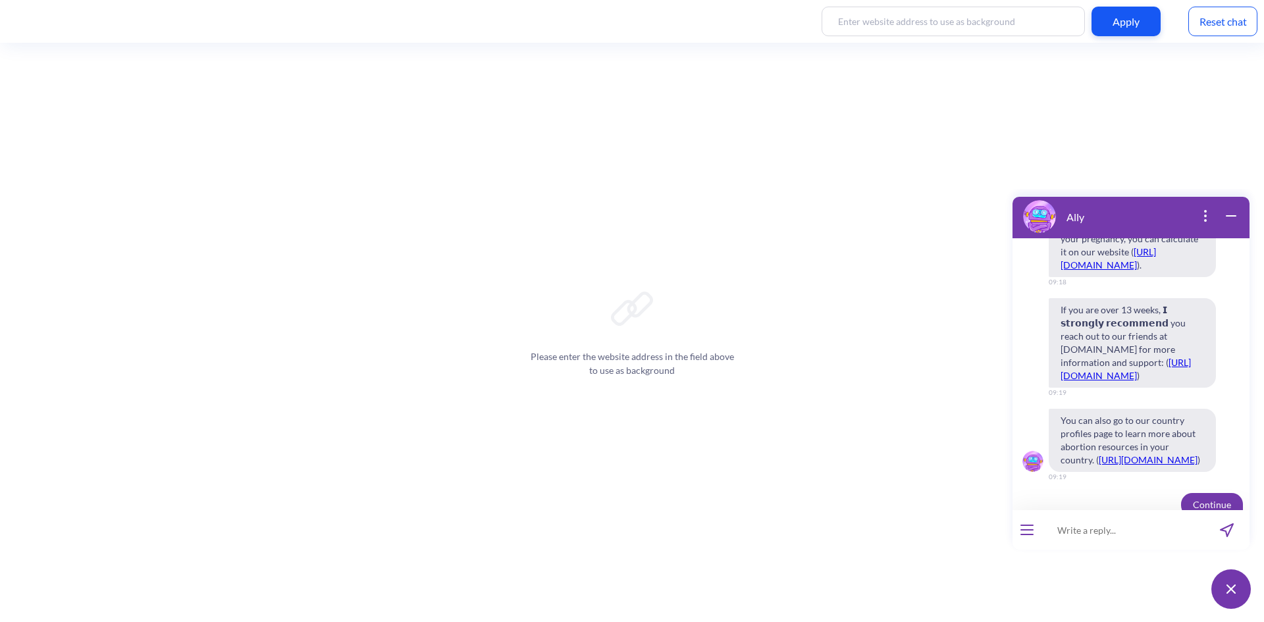
scroll to position [1146, 0]
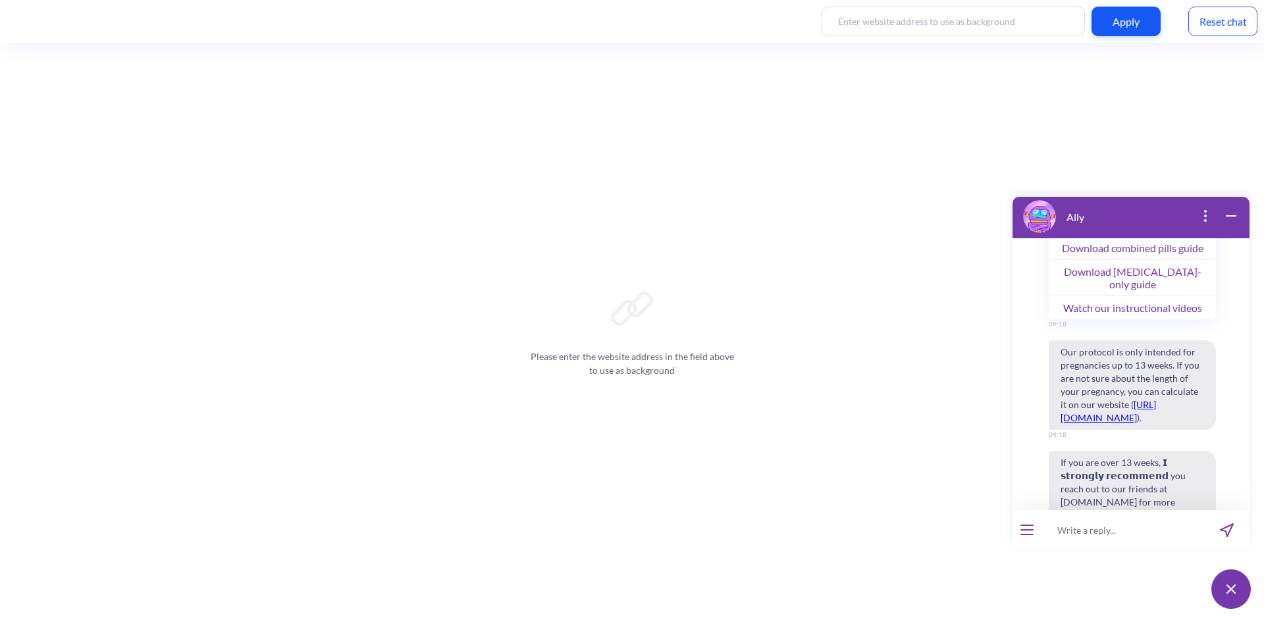
drag, startPoint x: 124, startPoint y: 250, endPoint x: 930, endPoint y: 556, distance: 862.1
click at [930, 556] on div "Please enter the website address in the field above to use as background" at bounding box center [632, 332] width 1264 height 579
click at [1132, 451] on span "If you are over 13 weeks, 𝗜 𝘀𝘁𝗿𝗼𝗻𝗴𝗹𝘆 𝗿𝗲𝗰𝗼𝗺𝗺𝗲𝗻𝗱 you reach out to our friends at …" at bounding box center [1132, 496] width 167 height 90
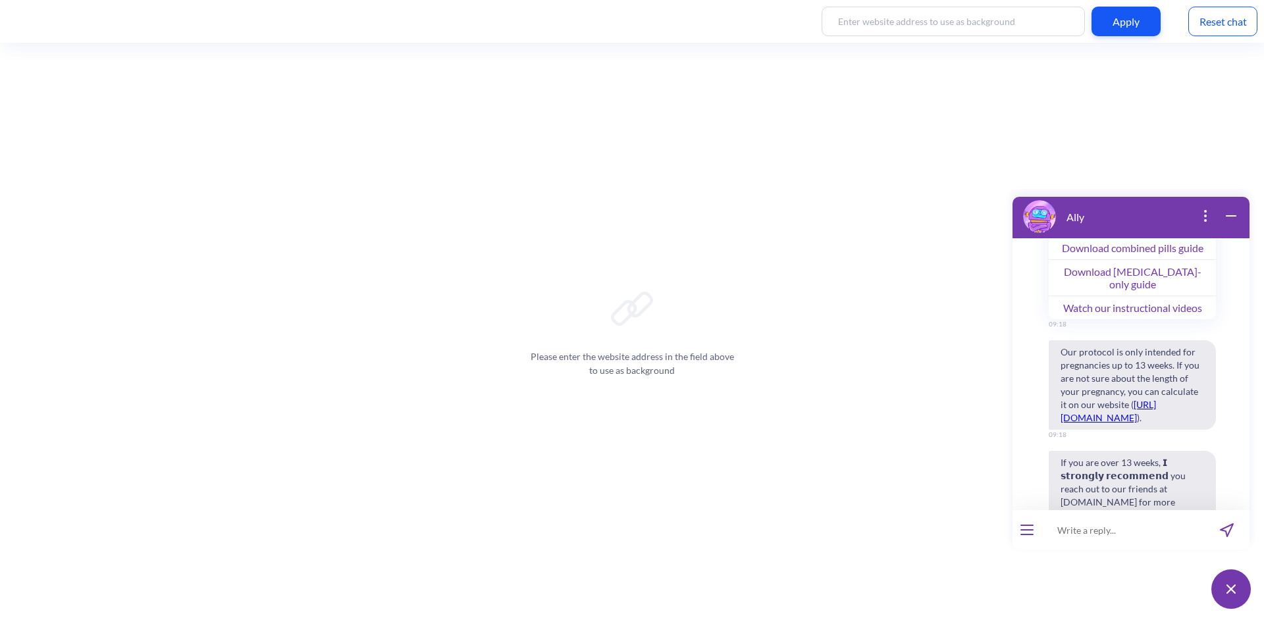
click at [1181, 517] on input at bounding box center [1123, 530] width 163 height 40
click at [1129, 542] on input at bounding box center [1123, 530] width 163 height 40
type input "O"
